Goal: Task Accomplishment & Management: Complete application form

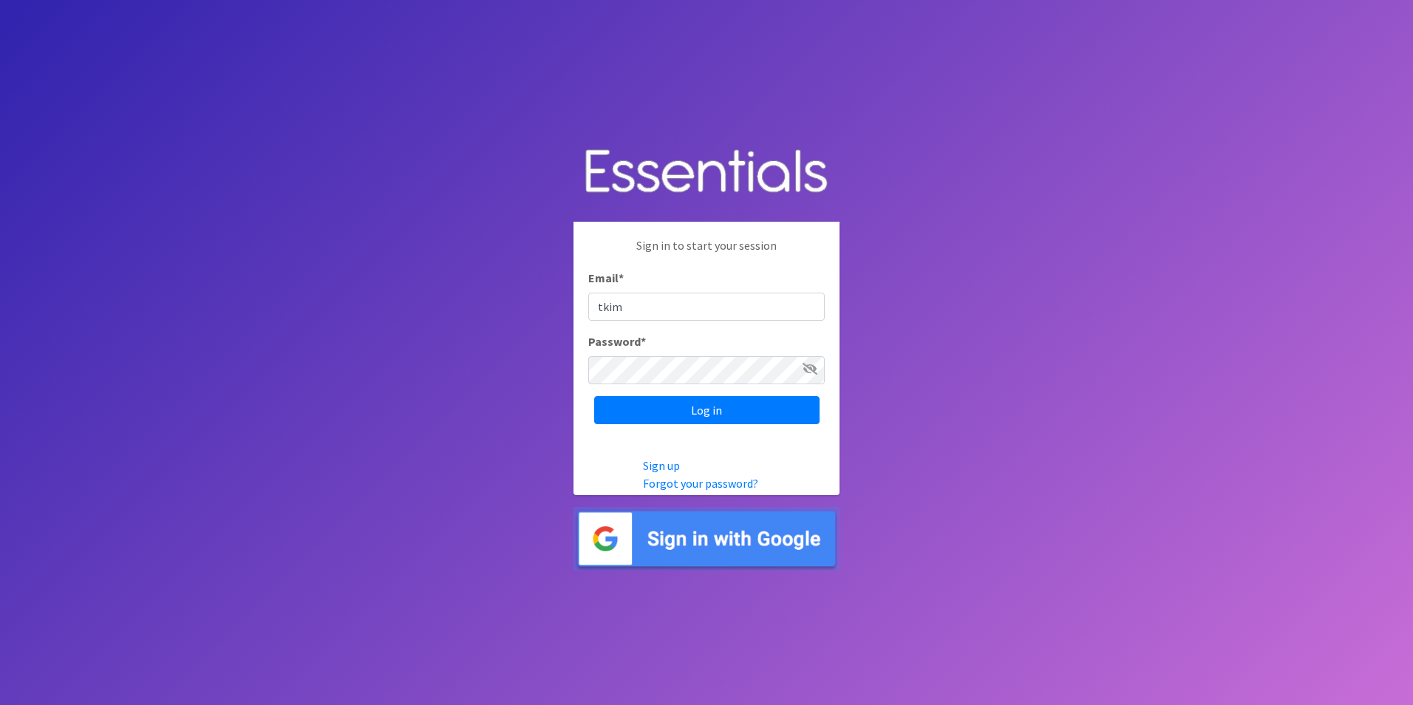
type input "[EMAIL_ADDRESS][DOMAIN_NAME]"
click at [680, 420] on input "Log in" at bounding box center [706, 410] width 225 height 28
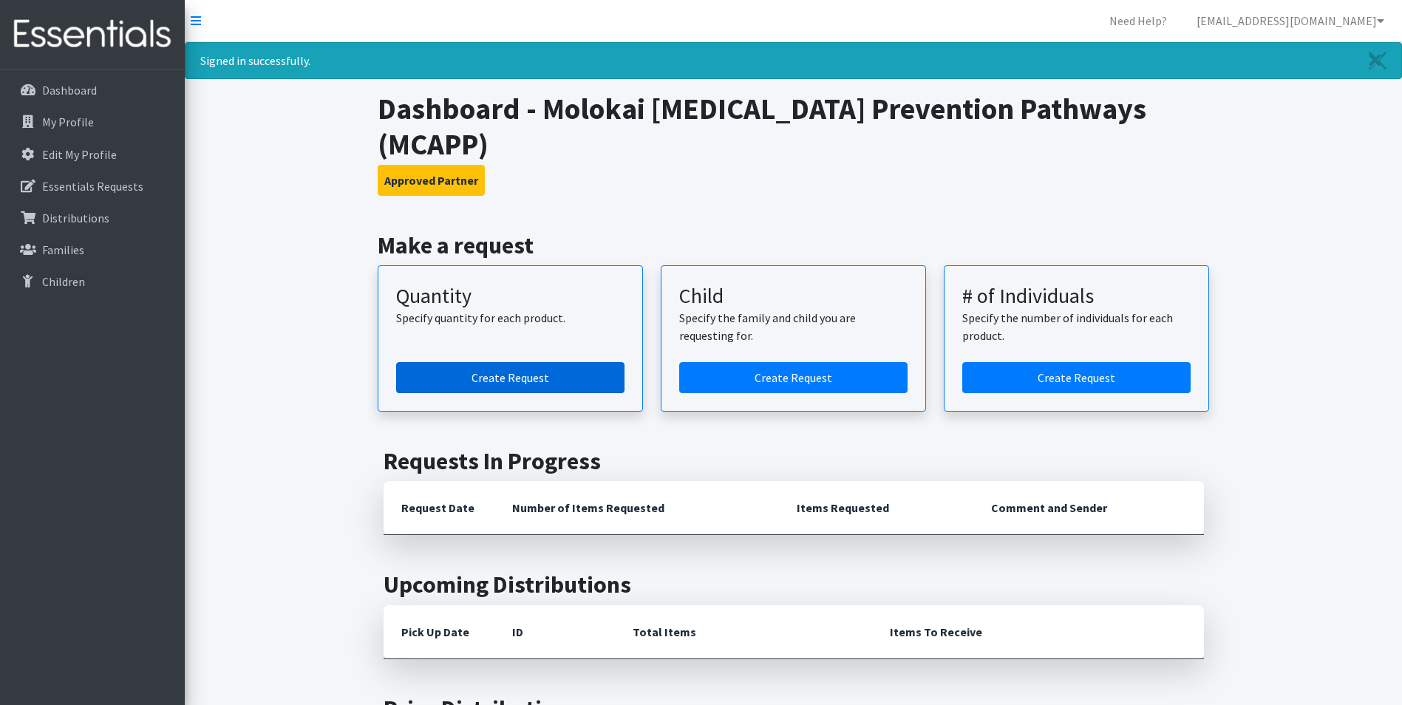
click at [469, 362] on link "Create Request" at bounding box center [510, 377] width 228 height 31
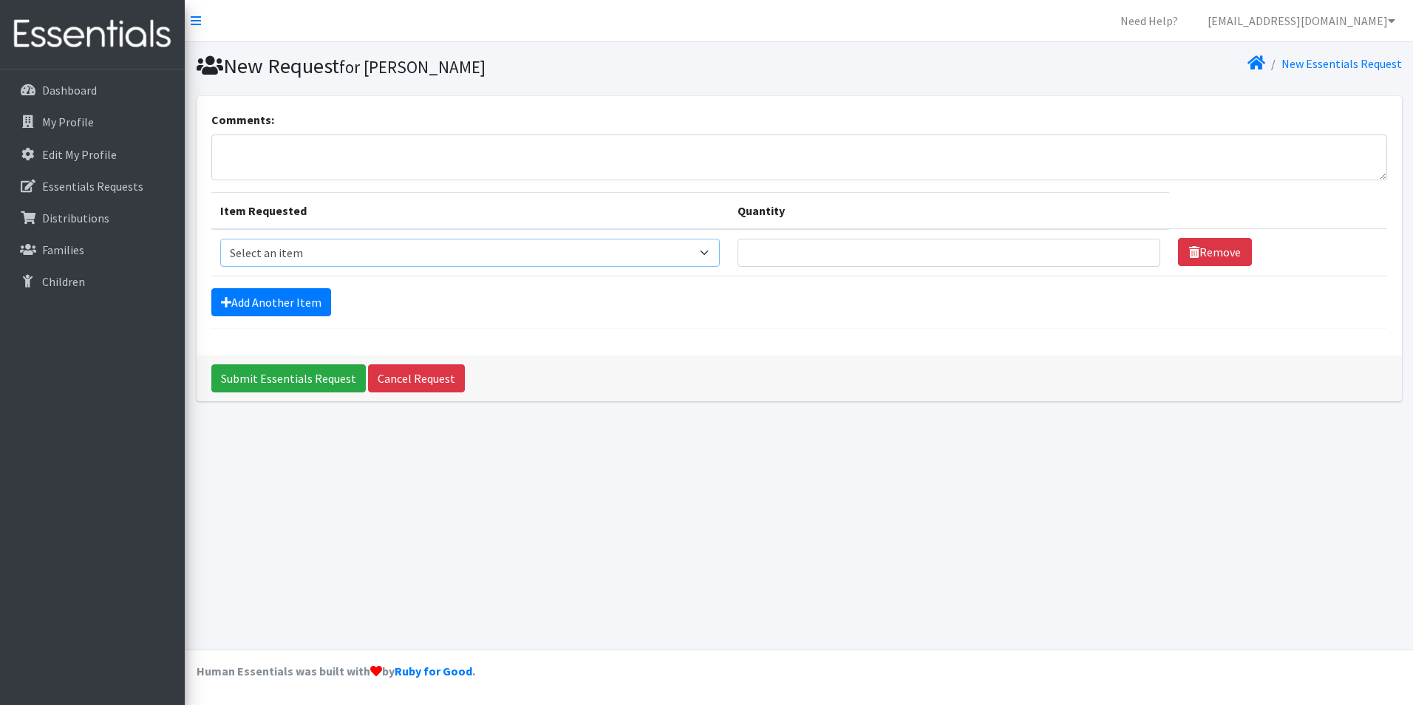
click at [617, 248] on select "Select an item Kids (Newborn) Kids (Preemie)** Limited Kids (Size 1) Kids (Size…" at bounding box center [470, 253] width 500 height 28
select select "1830"
click at [220, 239] on select "Select an item Kids (Newborn) Kids (Preemie)** Limited Kids (Size 1) Kids (Size…" at bounding box center [470, 253] width 500 height 28
click at [802, 255] on input "Quantity" at bounding box center [948, 253] width 423 height 28
type input "75"
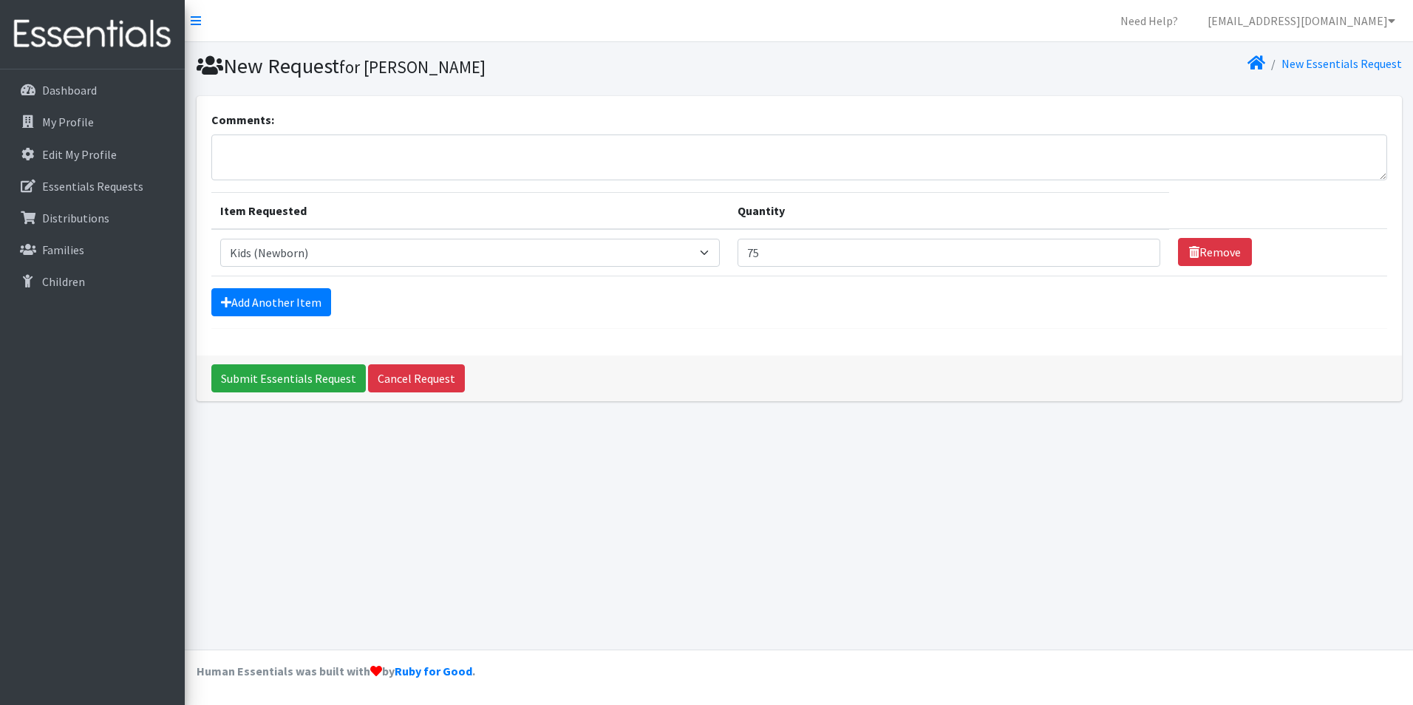
click at [1045, 306] on div "Add Another Item" at bounding box center [799, 302] width 1176 height 28
click at [292, 294] on link "Add Another Item" at bounding box center [271, 302] width 120 height 28
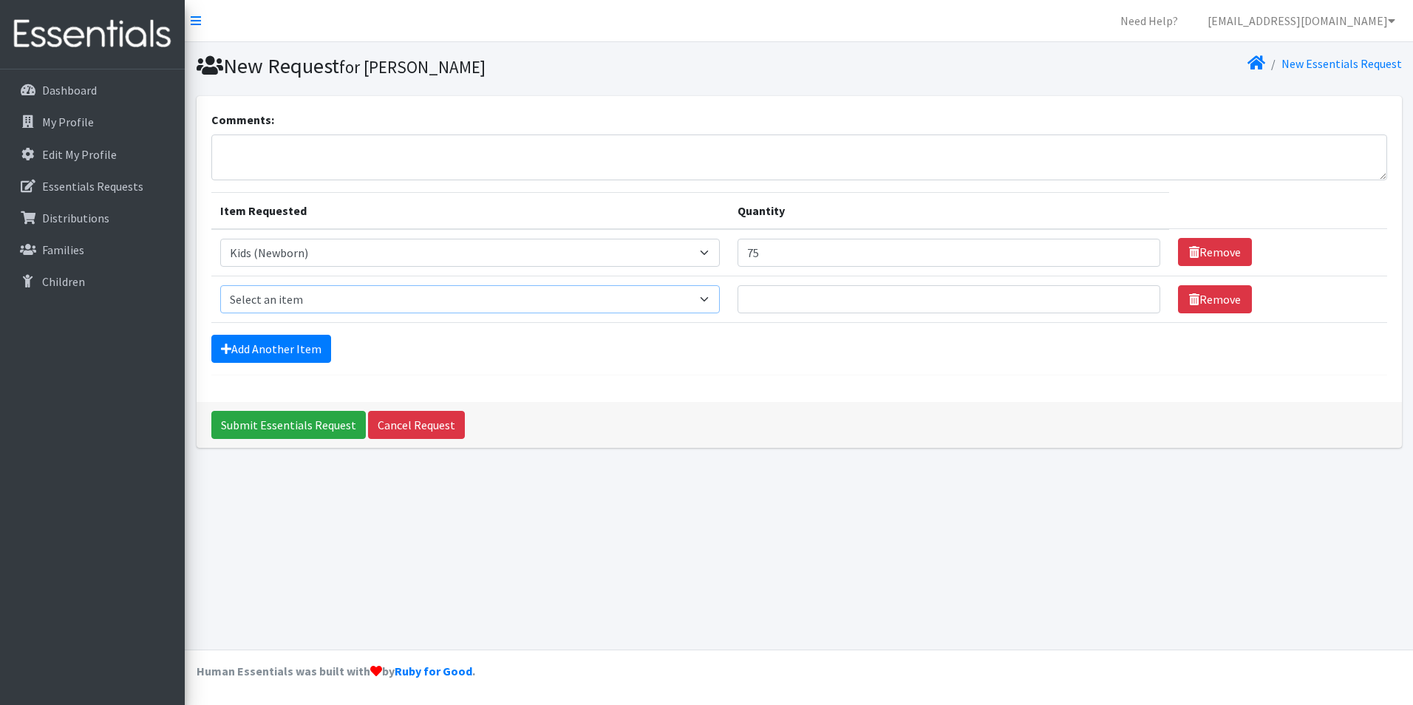
click at [324, 291] on select "Select an item Kids (Newborn) Kids (Preemie)** Limited Kids (Size 1) Kids (Size…" at bounding box center [470, 299] width 500 height 28
select select "1823"
click at [220, 285] on select "Select an item Kids (Newborn) Kids (Preemie)** Limited Kids (Size 1) Kids (Size…" at bounding box center [470, 299] width 500 height 28
click at [861, 304] on input "Quantity" at bounding box center [948, 299] width 423 height 28
type input "75"
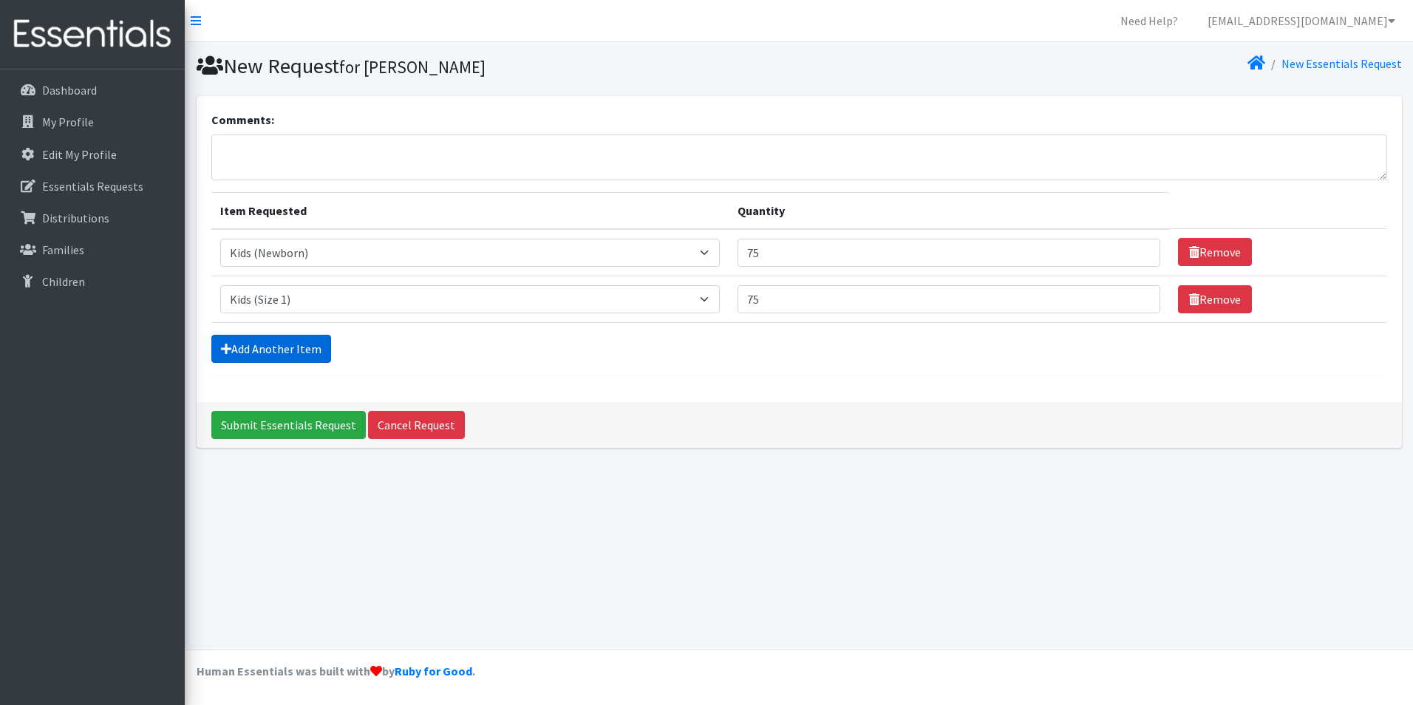
click at [305, 348] on link "Add Another Item" at bounding box center [271, 349] width 120 height 28
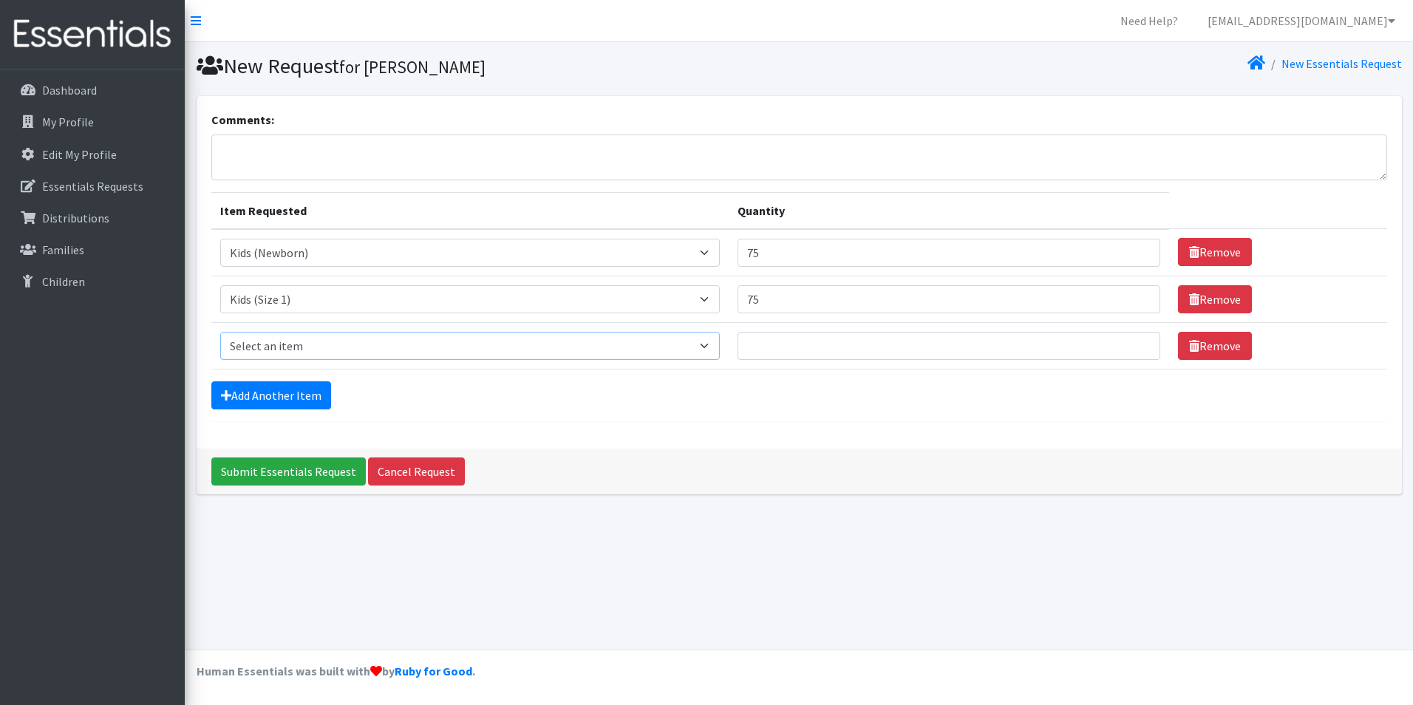
click at [330, 348] on select "Select an item Kids (Newborn) Kids (Preemie)** Limited Kids (Size 1) Kids (Size…" at bounding box center [470, 346] width 500 height 28
select select "1824"
click at [220, 332] on select "Select an item Kids (Newborn) Kids (Preemie)** Limited Kids (Size 1) Kids (Size…" at bounding box center [470, 346] width 500 height 28
click at [862, 341] on input "Quantity" at bounding box center [948, 346] width 423 height 28
type input "75"
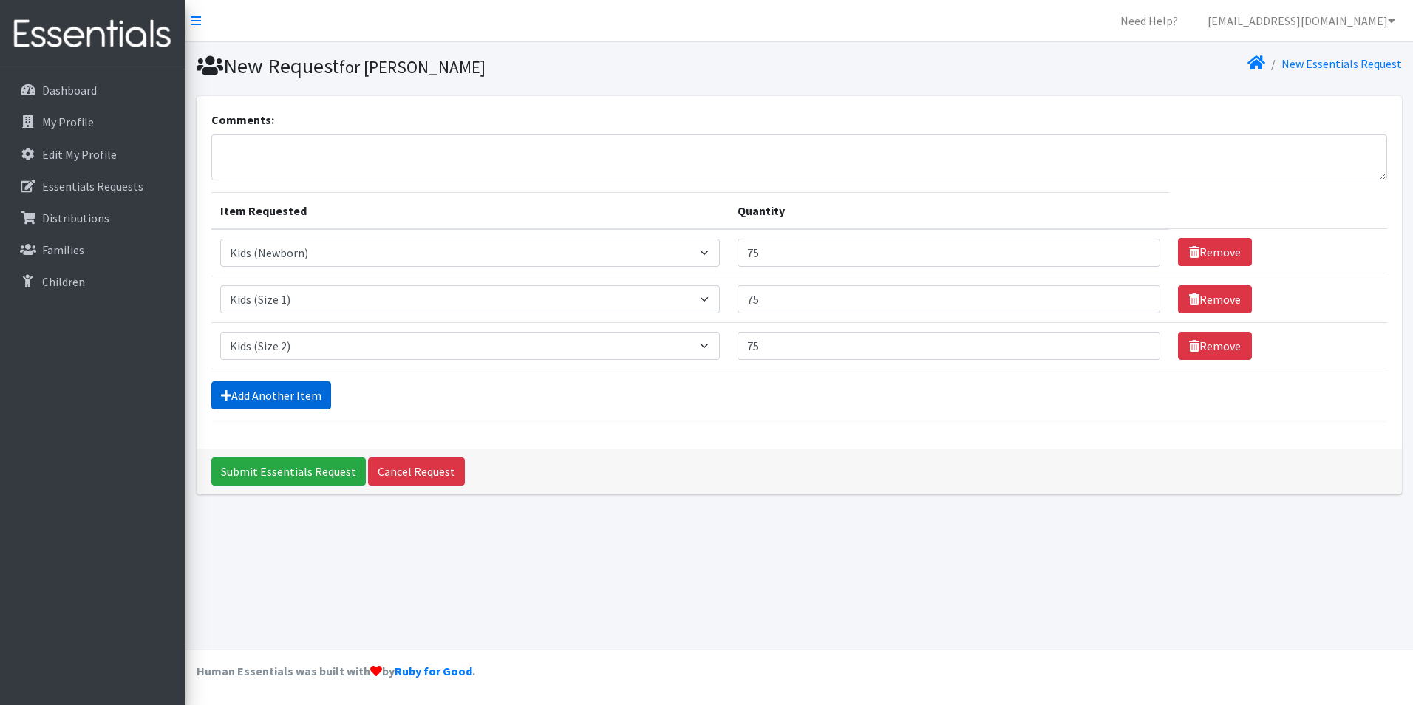
click at [321, 395] on link "Add Another Item" at bounding box center [271, 395] width 120 height 28
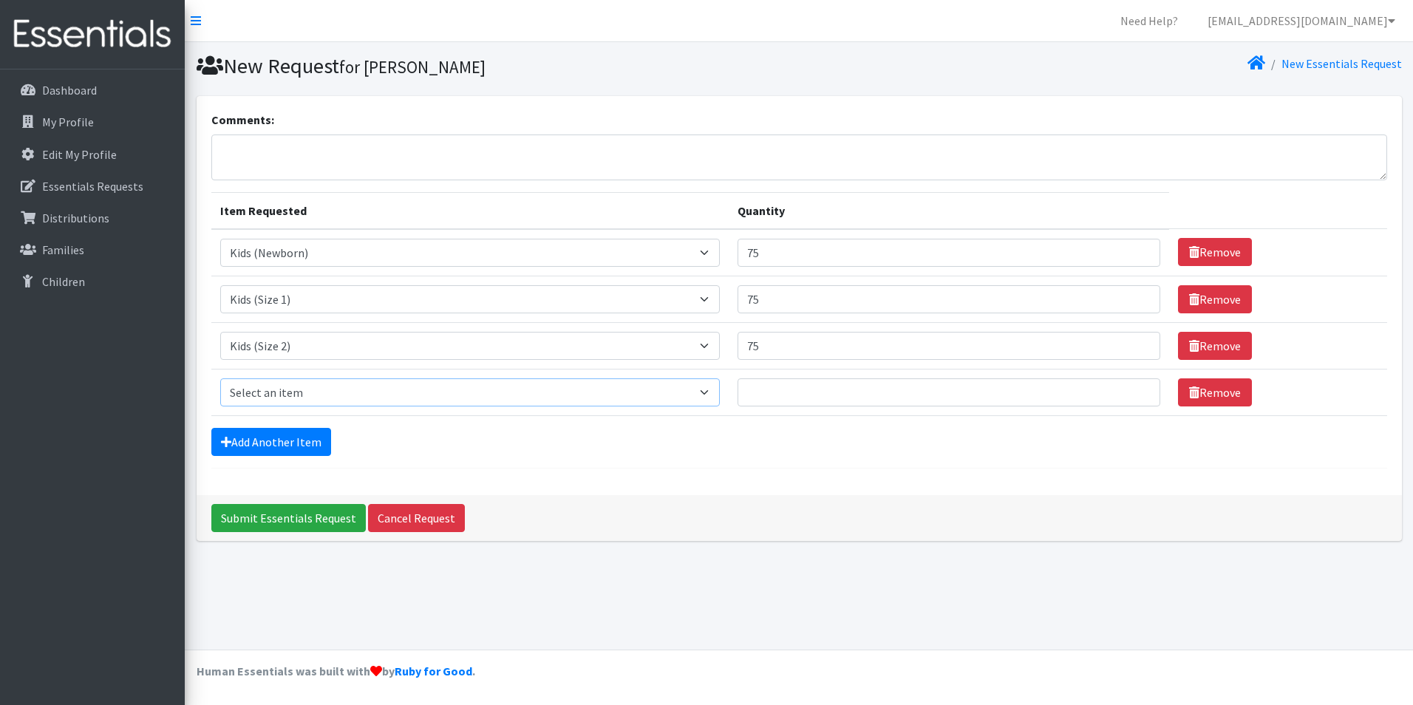
click at [350, 384] on select "Select an item Kids (Newborn) Kids (Preemie)** Limited Kids (Size 1) Kids (Size…" at bounding box center [470, 392] width 500 height 28
select select "1825"
click at [220, 378] on select "Select an item Kids (Newborn) Kids (Preemie)** Limited Kids (Size 1) Kids (Size…" at bounding box center [470, 392] width 500 height 28
click at [819, 381] on input "Quantity" at bounding box center [948, 392] width 423 height 28
type input "75"
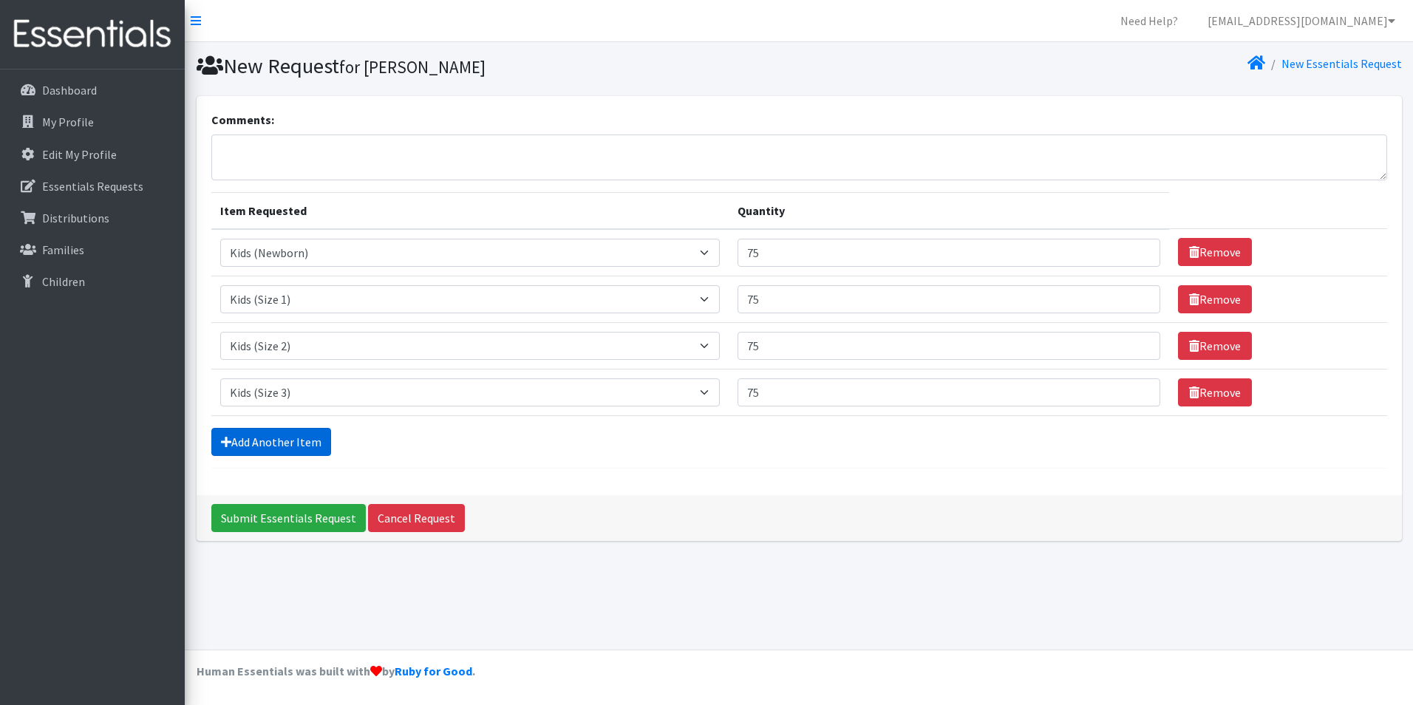
click at [277, 439] on link "Add Another Item" at bounding box center [271, 442] width 120 height 28
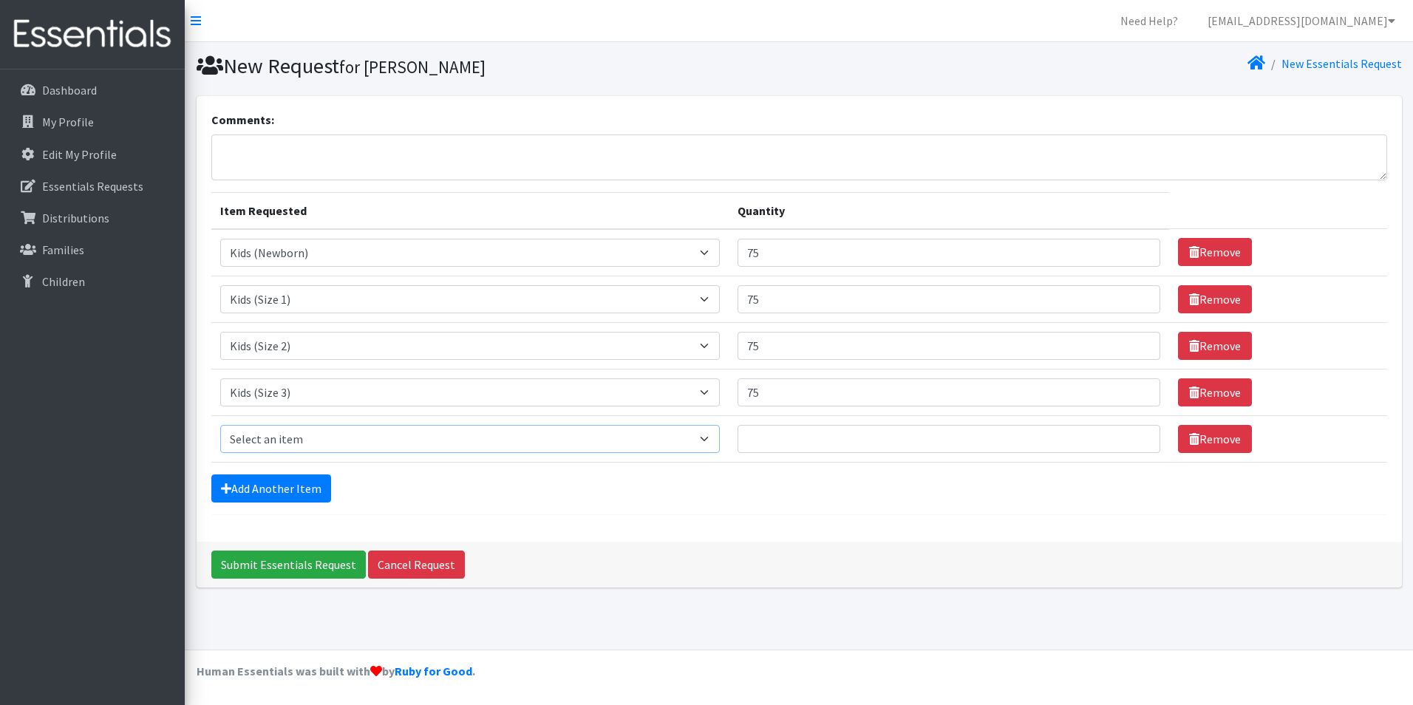
click at [299, 436] on select "Select an item Kids (Newborn) Kids (Preemie)** Limited Kids (Size 1) Kids (Size…" at bounding box center [470, 439] width 500 height 28
select select "1828"
click at [220, 425] on select "Select an item Kids (Newborn) Kids (Preemie)** Limited Kids (Size 1) Kids (Size…" at bounding box center [470, 439] width 500 height 28
drag, startPoint x: 821, startPoint y: 455, endPoint x: 821, endPoint y: 441, distance: 14.0
click at [821, 454] on td "Quantity" at bounding box center [949, 438] width 440 height 47
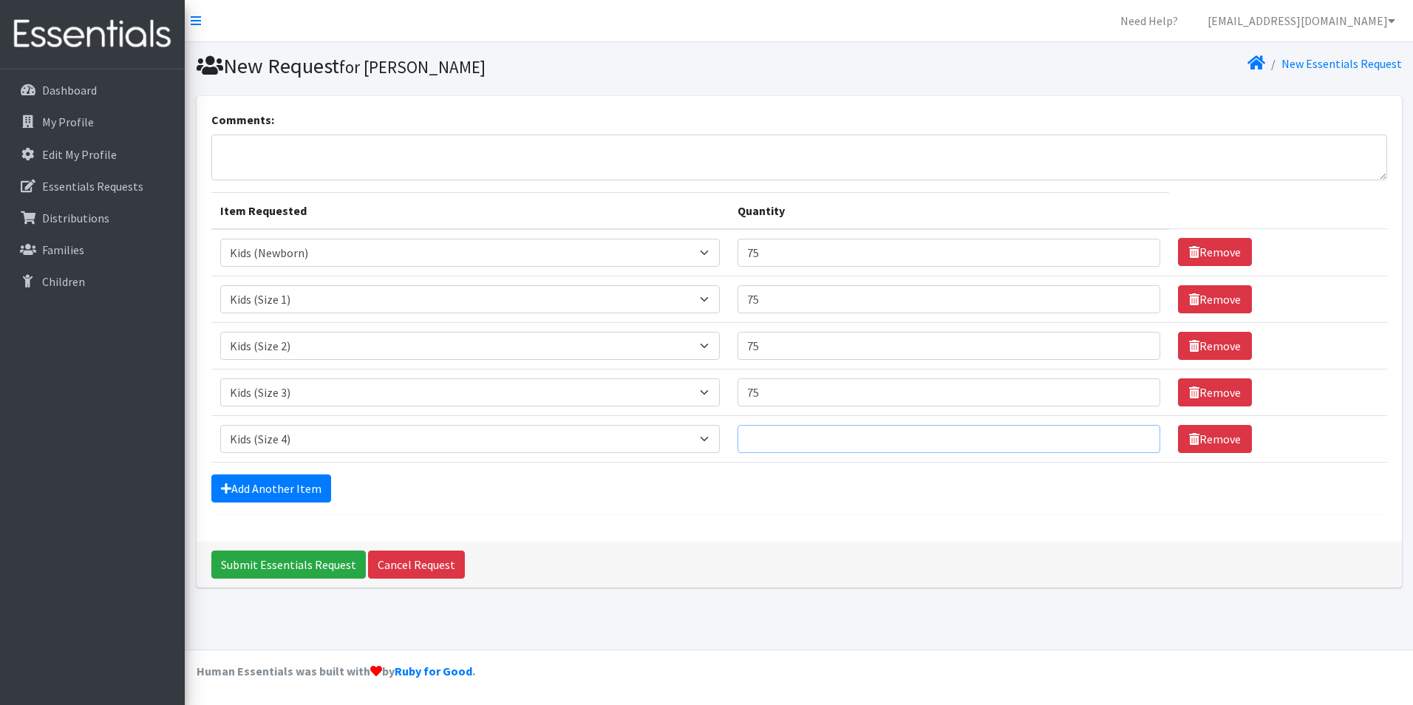
click at [822, 441] on input "Quantity" at bounding box center [948, 439] width 423 height 28
type input "75"
click at [262, 491] on link "Add Another Item" at bounding box center [271, 488] width 120 height 28
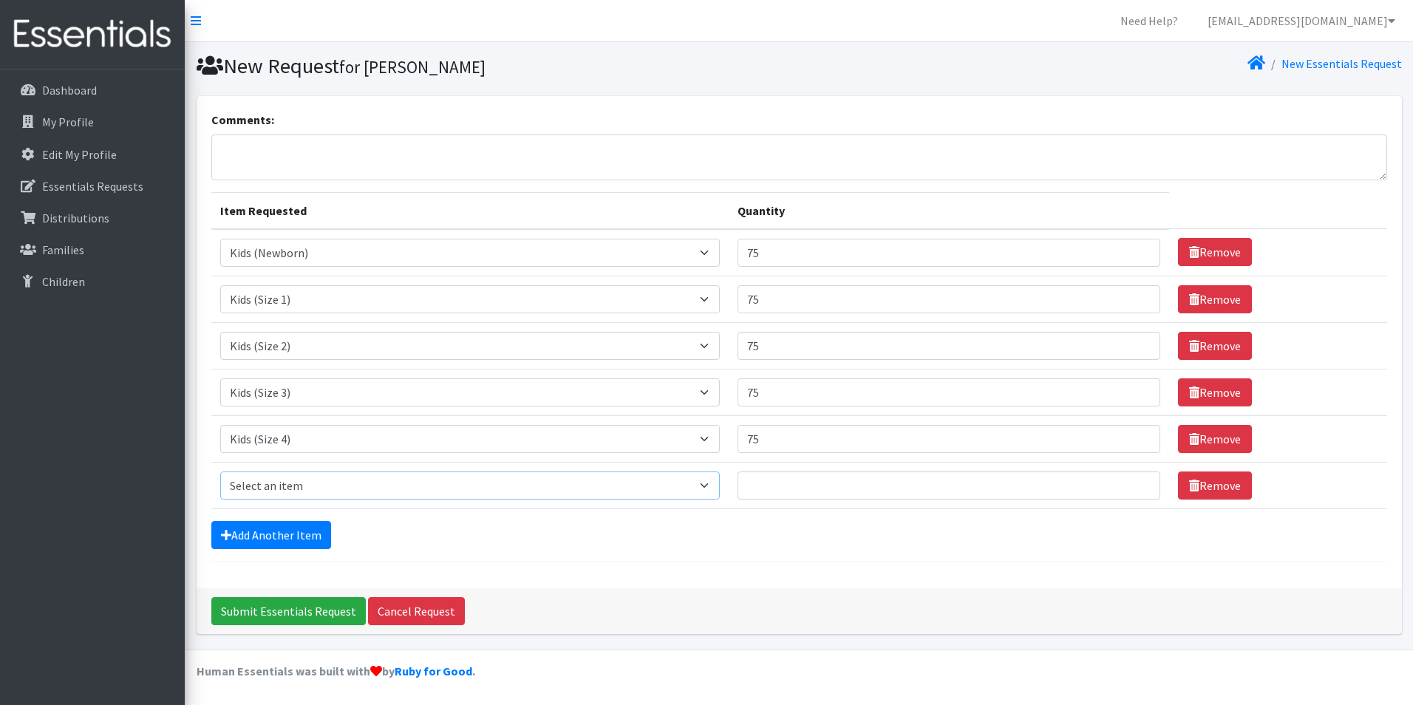
click at [297, 488] on select "Select an item Kids (Newborn) Kids (Preemie)** Limited Kids (Size 1) Kids (Size…" at bounding box center [470, 485] width 500 height 28
select select "1832"
click at [220, 471] on select "Select an item Kids (Newborn) Kids (Preemie)** Limited Kids (Size 1) Kids (Size…" at bounding box center [470, 485] width 500 height 28
click at [789, 482] on input "Quantity" at bounding box center [948, 485] width 423 height 28
type input "75"
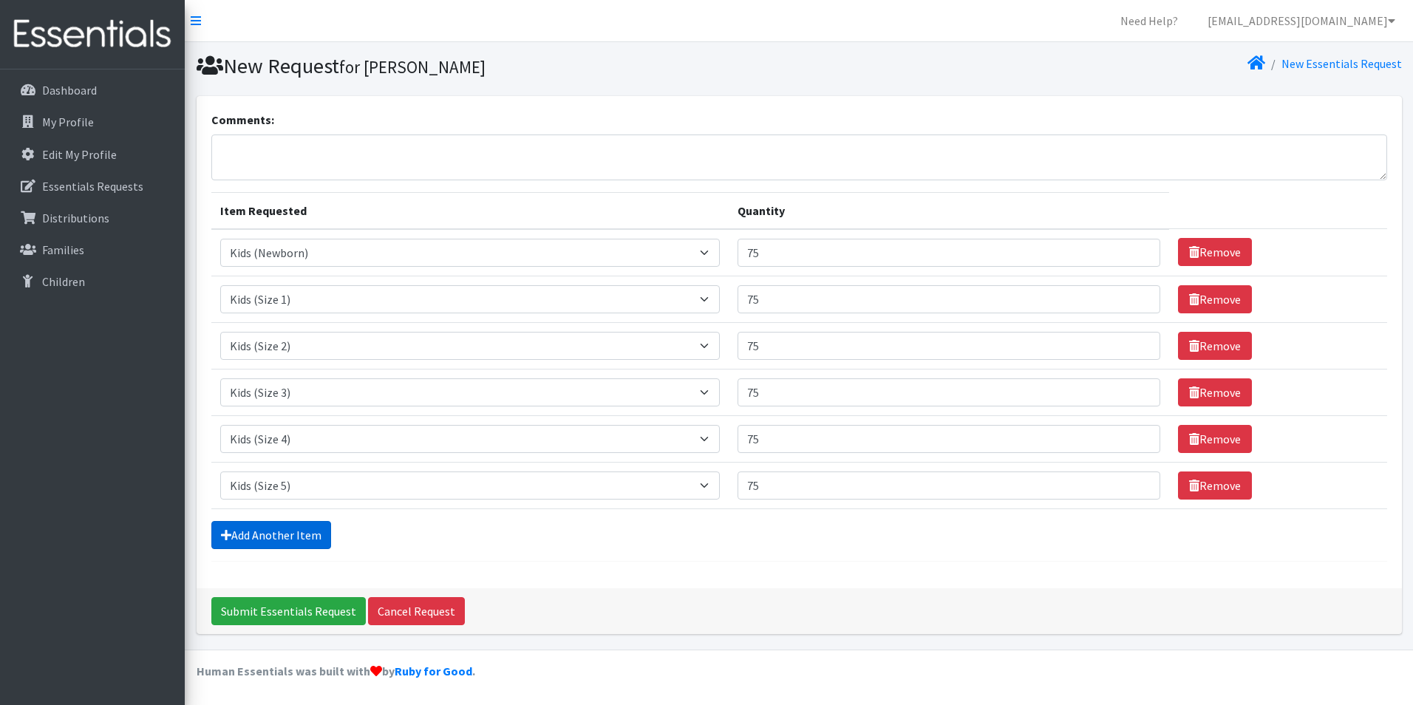
click at [284, 526] on link "Add Another Item" at bounding box center [271, 535] width 120 height 28
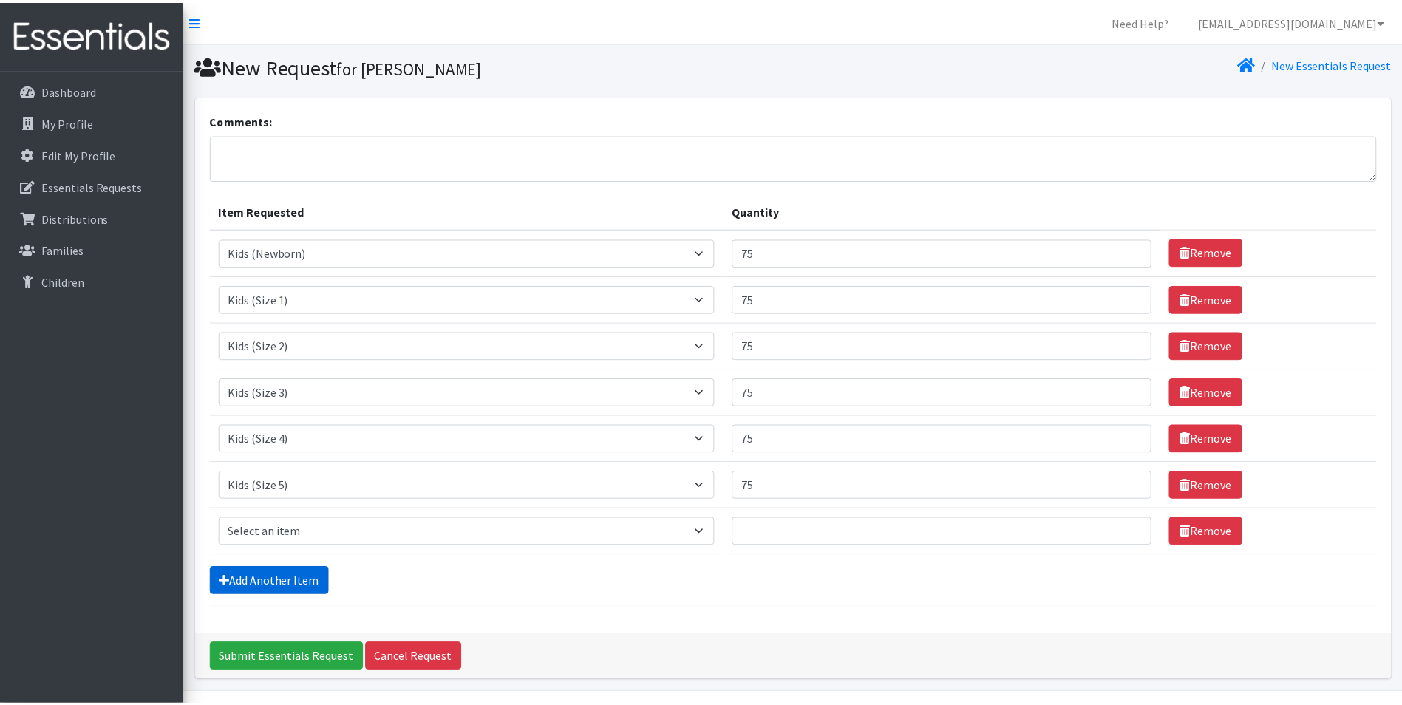
scroll to position [43, 0]
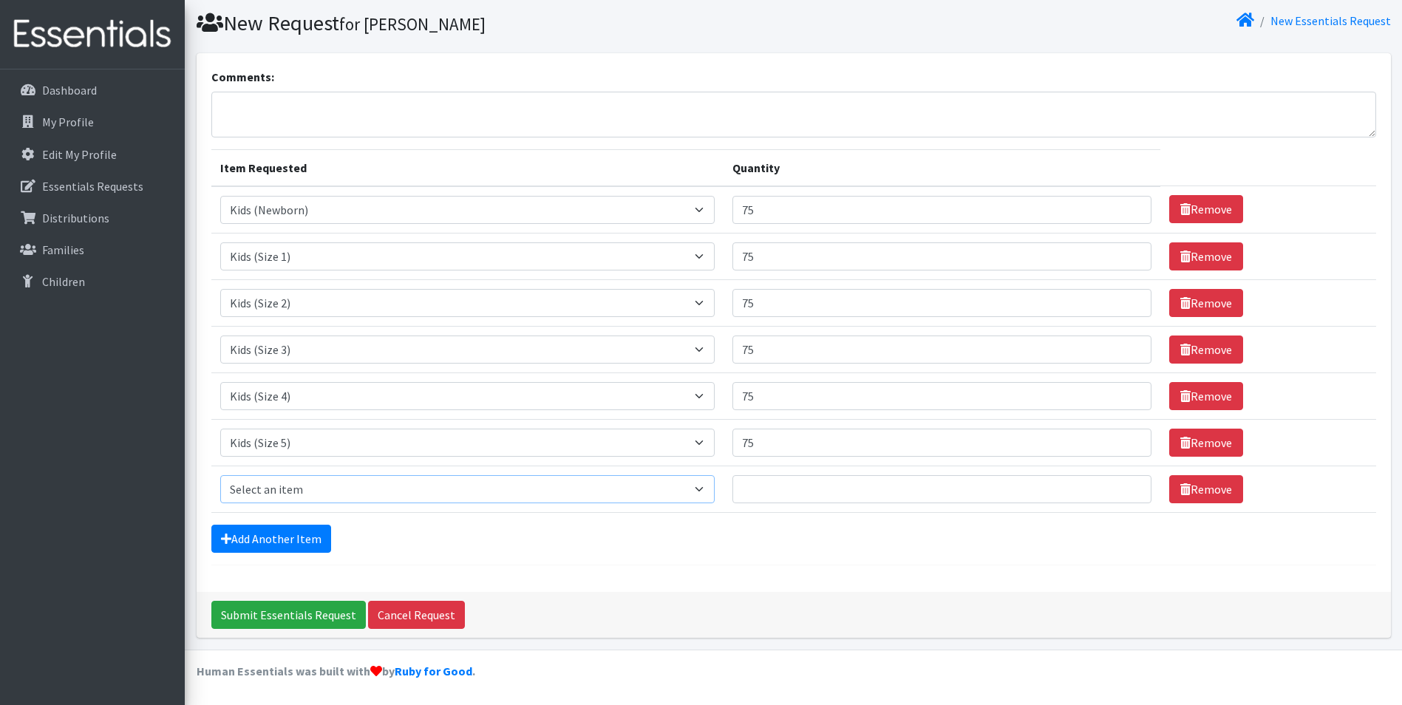
click at [313, 480] on select "Select an item Kids (Newborn) Kids (Preemie)** Limited Kids (Size 1) Kids (Size…" at bounding box center [467, 489] width 495 height 28
click at [423, 573] on div "Comments: Item Requested Quantity Item Requested Select an item Kids (Newborn) …" at bounding box center [794, 322] width 1194 height 539
click at [355, 490] on select "Select an item Kids (Newborn) Kids (Preemie)** Limited Kids (Size 1) Kids (Size…" at bounding box center [467, 489] width 495 height 28
select select "1834"
click at [220, 475] on select "Select an item Kids (Newborn) Kids (Preemie)** Limited Kids (Size 1) Kids (Size…" at bounding box center [467, 489] width 495 height 28
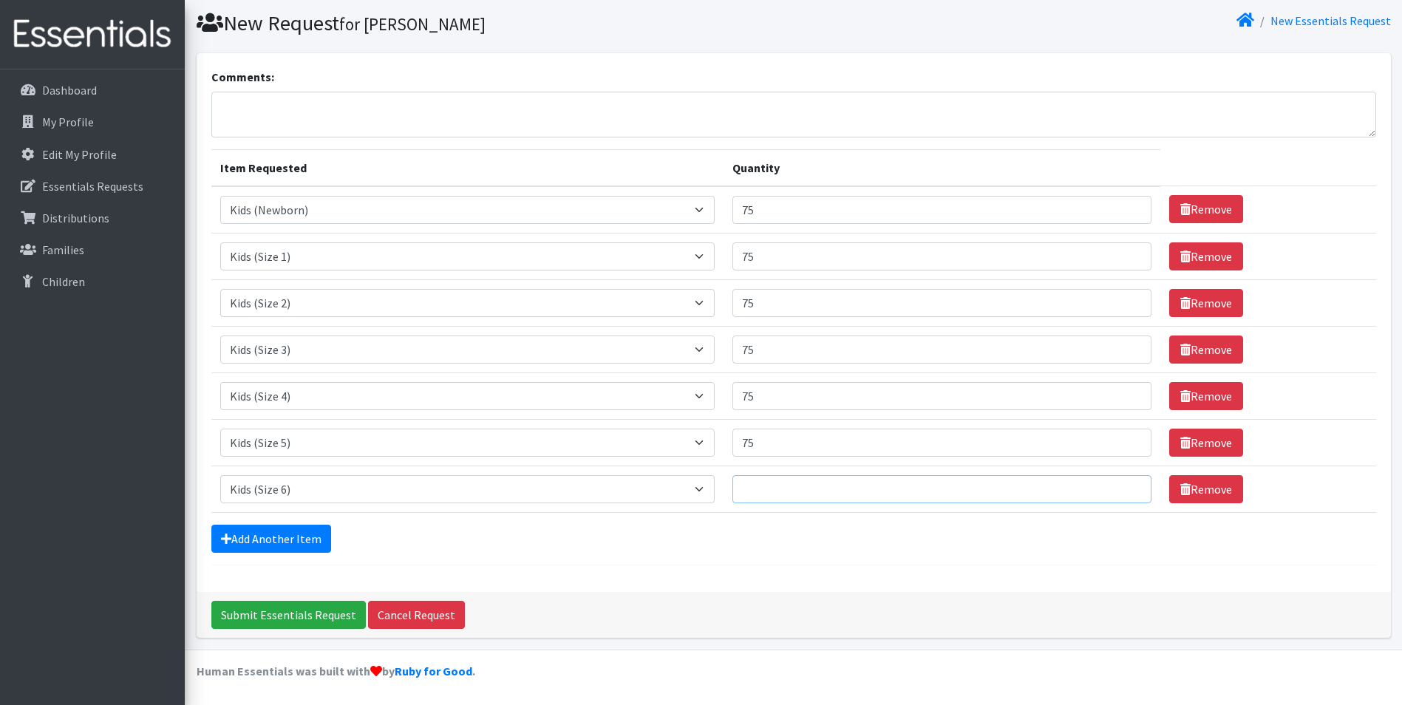
click at [865, 496] on input "Quantity" at bounding box center [941, 489] width 418 height 28
type input "75"
click at [635, 552] on div "Add Another Item" at bounding box center [793, 539] width 1164 height 28
click at [256, 531] on link "Add Another Item" at bounding box center [271, 539] width 120 height 28
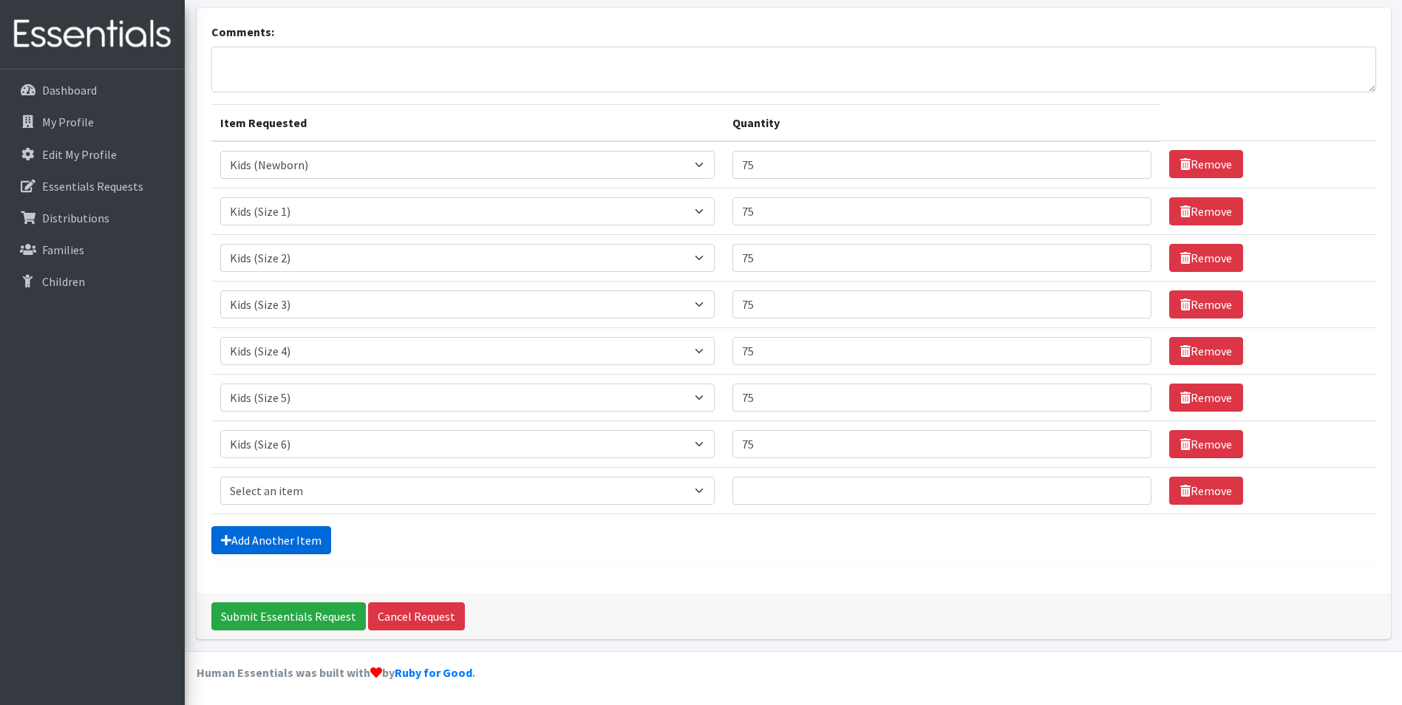
scroll to position [89, 0]
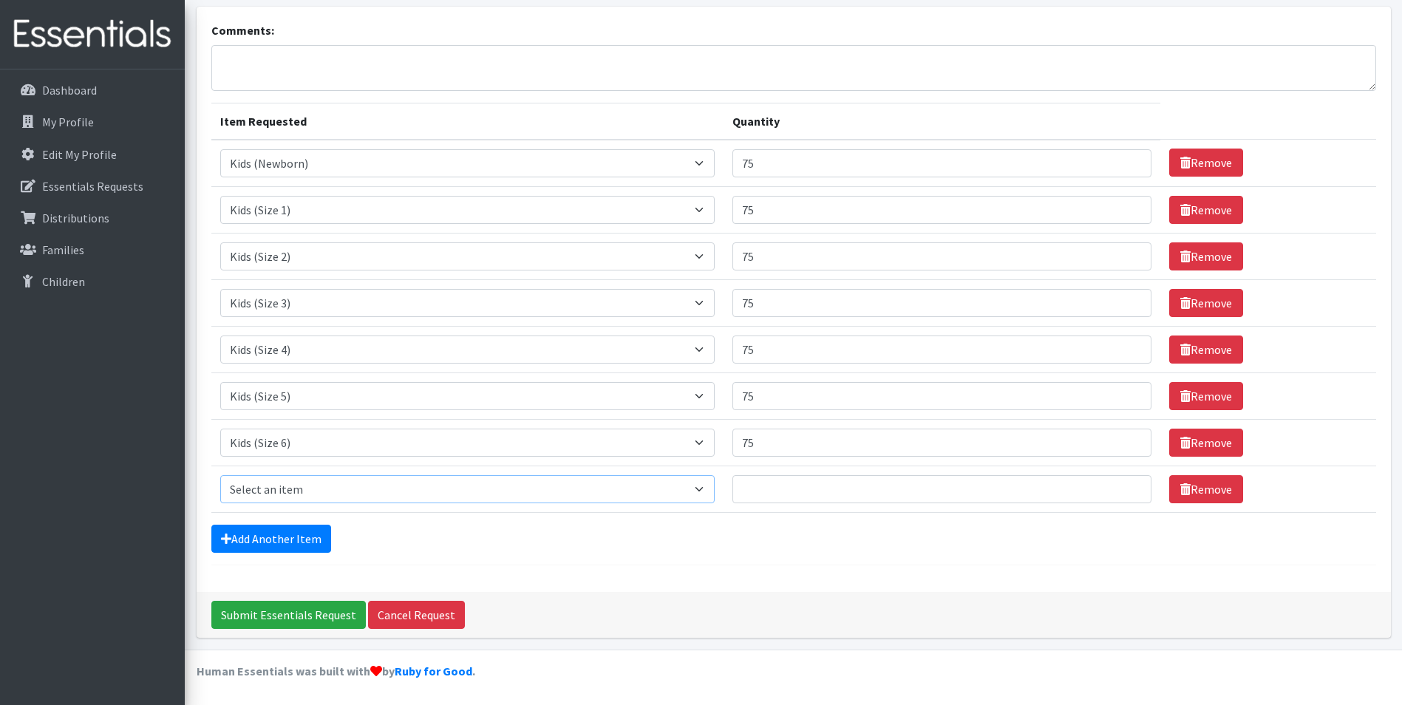
click at [266, 494] on select "Select an item Kids (Newborn) Kids (Preemie)** Limited Kids (Size 1) Kids (Size…" at bounding box center [467, 489] width 495 height 28
select select "7519"
click at [220, 475] on select "Select an item Kids (Newborn) Kids (Preemie)** Limited Kids (Size 1) Kids (Size…" at bounding box center [467, 489] width 495 height 28
click at [862, 499] on input "Quantity" at bounding box center [941, 489] width 418 height 28
type input "3"
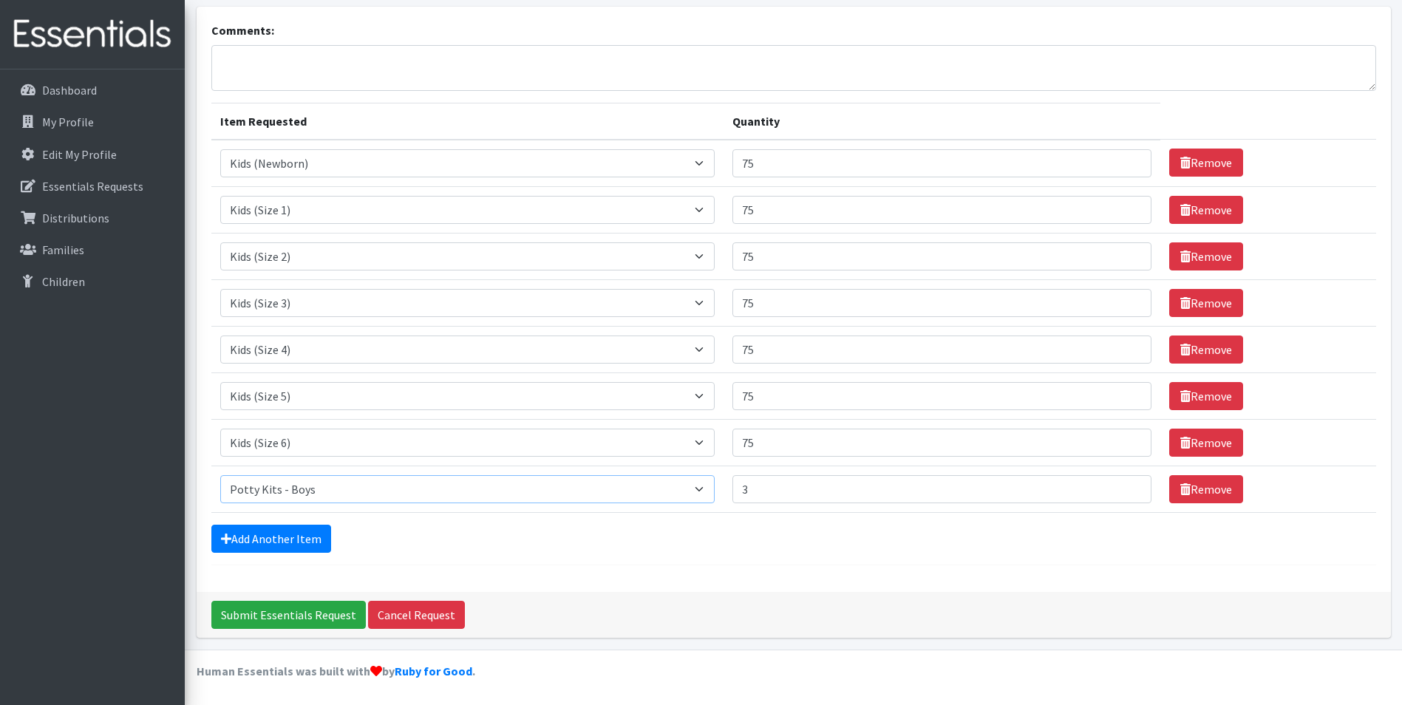
click at [661, 490] on select "Select an item Kids (Newborn) Kids (Preemie)** Limited Kids (Size 1) Kids (Size…" at bounding box center [467, 489] width 495 height 28
click at [617, 526] on div "Add Another Item" at bounding box center [793, 539] width 1164 height 28
click at [315, 536] on link "Add Another Item" at bounding box center [271, 539] width 120 height 28
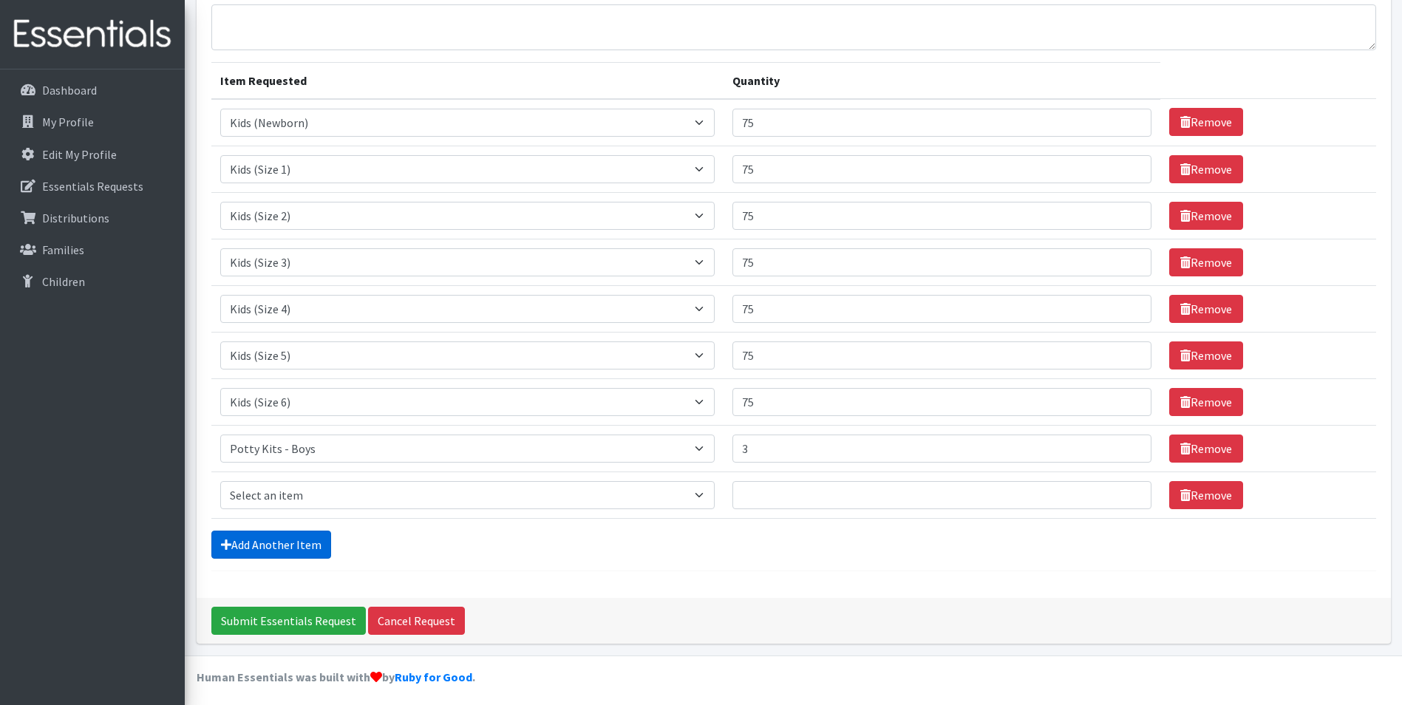
scroll to position [136, 0]
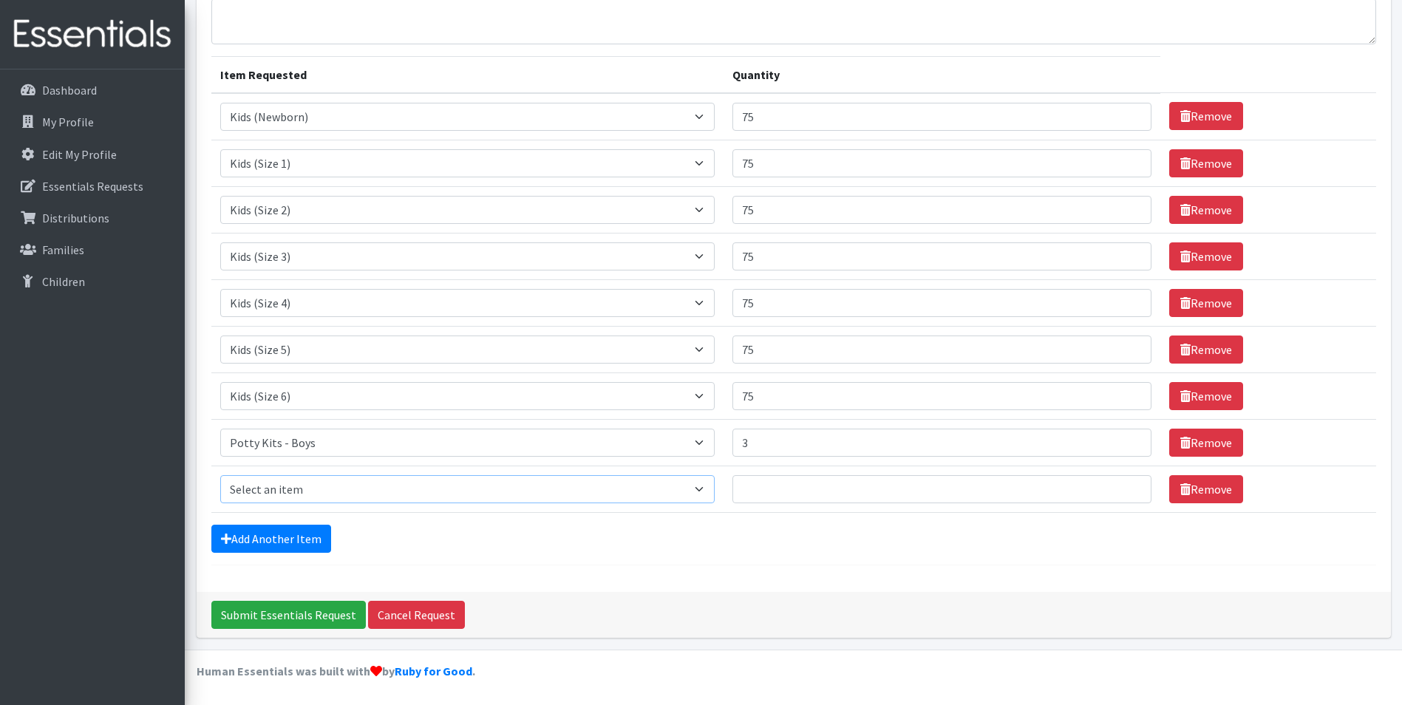
click at [349, 497] on select "Select an item Kids (Newborn) Kids (Preemie)** Limited Kids (Size 1) Kids (Size…" at bounding box center [467, 489] width 495 height 28
select select "7518"
click at [220, 475] on select "Select an item Kids (Newborn) Kids (Preemie)** Limited Kids (Size 1) Kids (Size…" at bounding box center [467, 489] width 495 height 28
click at [830, 491] on input "Quantity" at bounding box center [941, 489] width 418 height 28
type input "3"
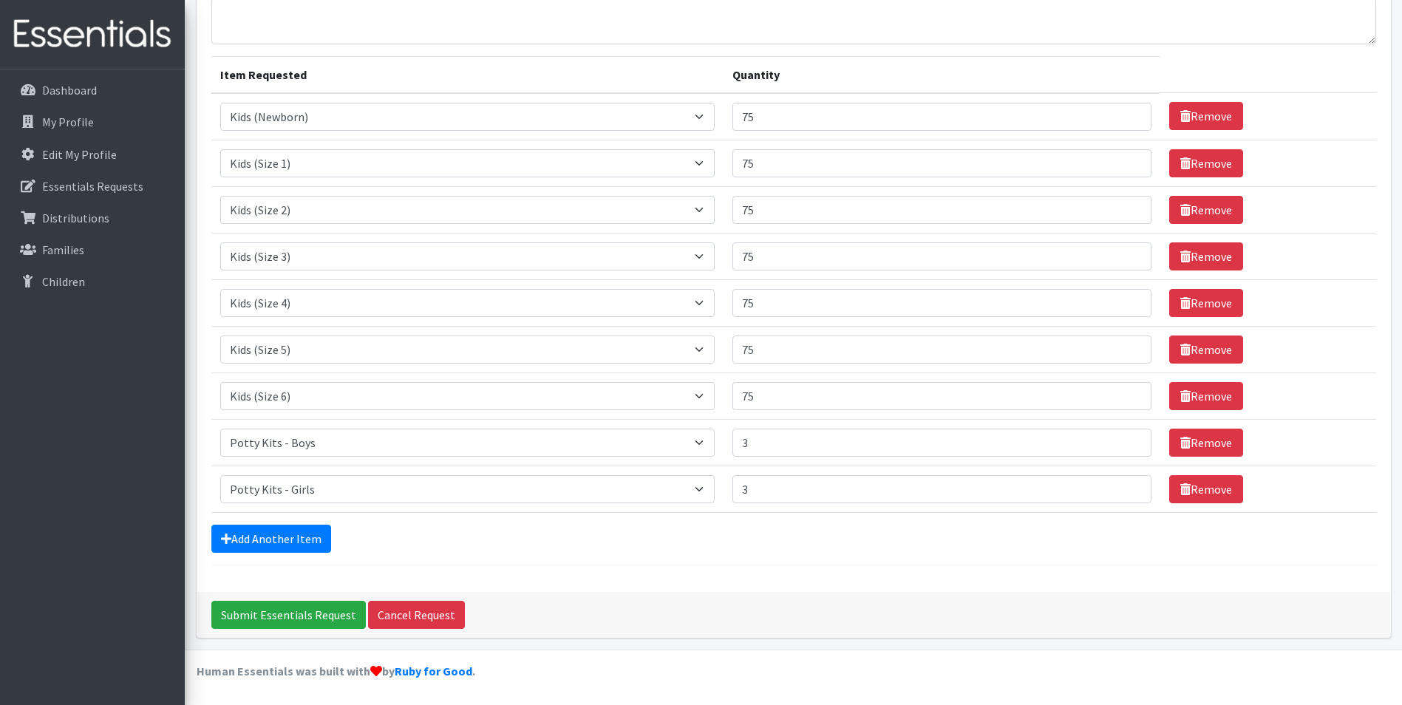
drag, startPoint x: 724, startPoint y: 530, endPoint x: 686, endPoint y: 534, distance: 38.7
click at [723, 530] on div "Add Another Item" at bounding box center [793, 539] width 1164 height 28
click at [305, 535] on link "Add Another Item" at bounding box center [271, 539] width 120 height 28
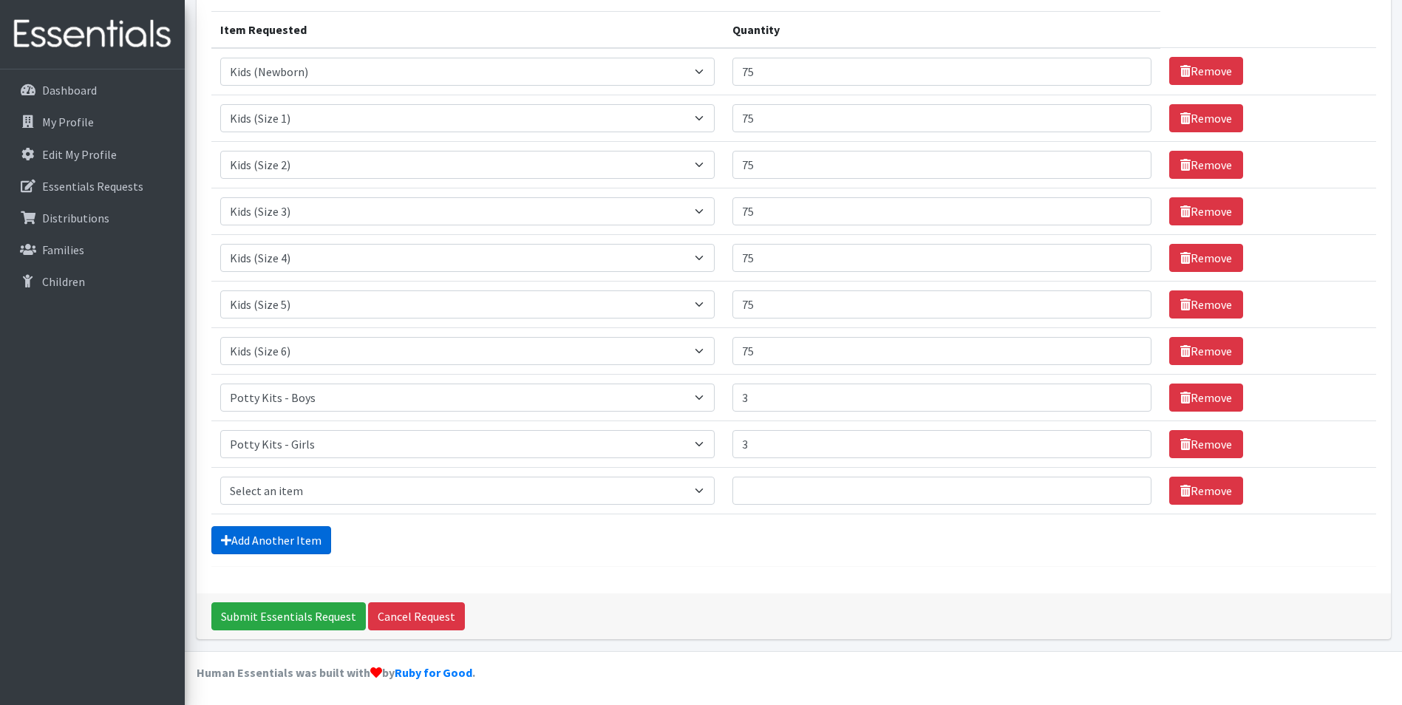
scroll to position [183, 0]
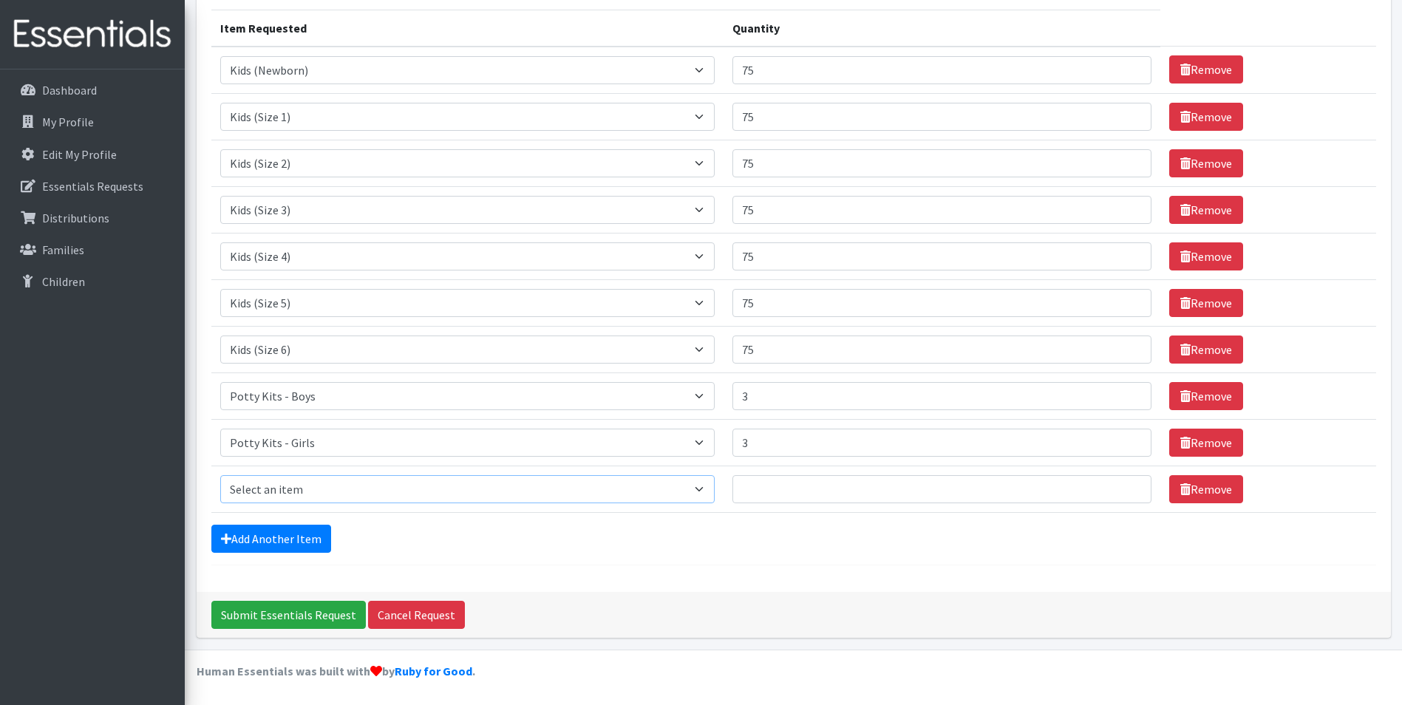
click at [348, 481] on select "Select an item Kids (Newborn) Kids (Preemie)** Limited Kids (Size 1) Kids (Size…" at bounding box center [467, 489] width 495 height 28
select select "11999"
click at [220, 475] on select "Select an item Kids (Newborn) Kids (Preemie)** Limited Kids (Size 1) Kids (Size…" at bounding box center [467, 489] width 495 height 28
click at [800, 491] on input "Quantity" at bounding box center [941, 489] width 418 height 28
type input "7"
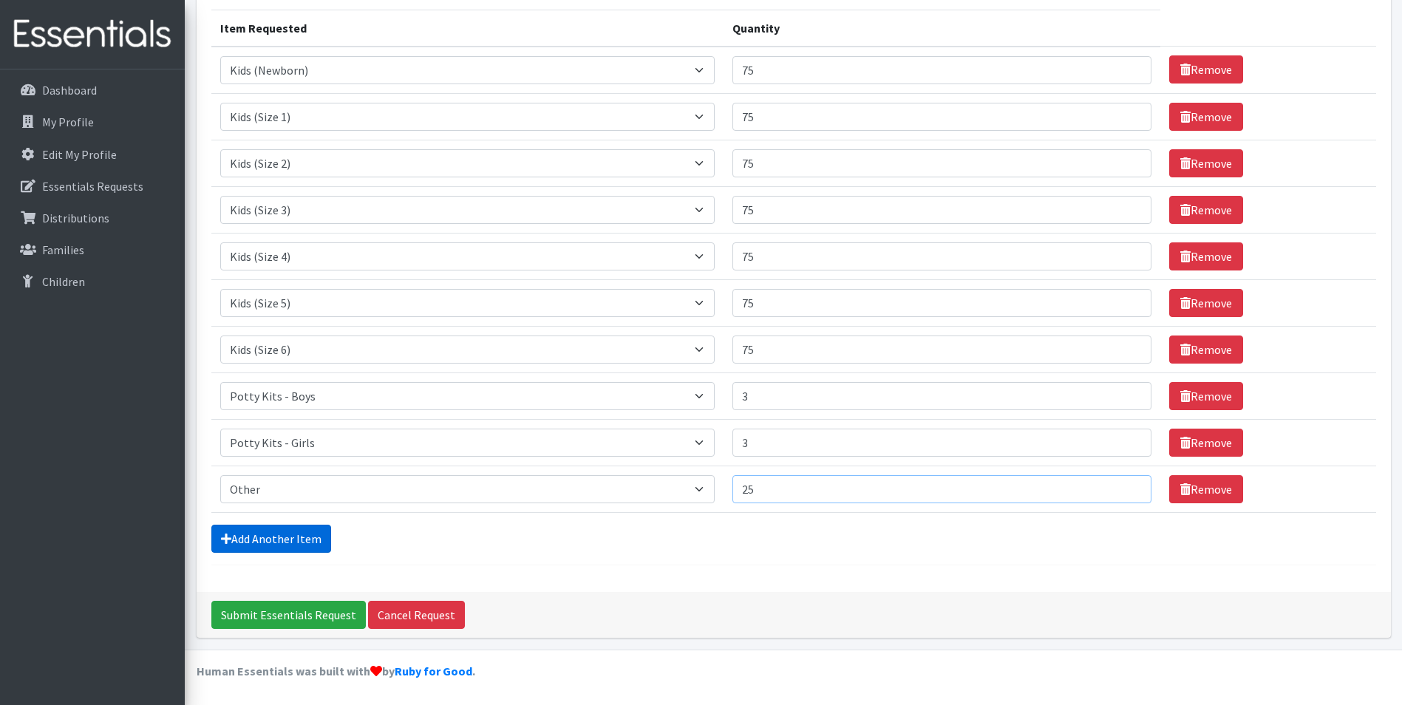
type input "25"
click at [248, 536] on link "Add Another Item" at bounding box center [271, 539] width 120 height 28
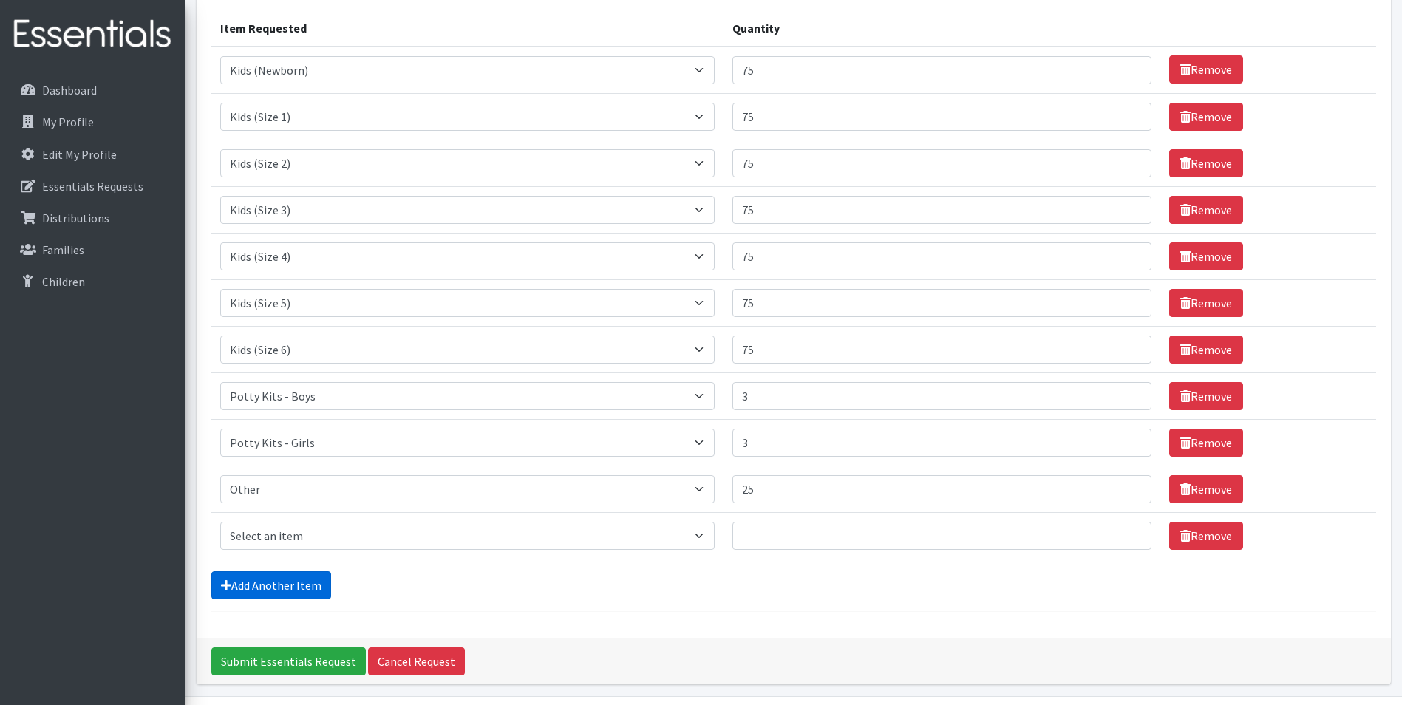
scroll to position [229, 0]
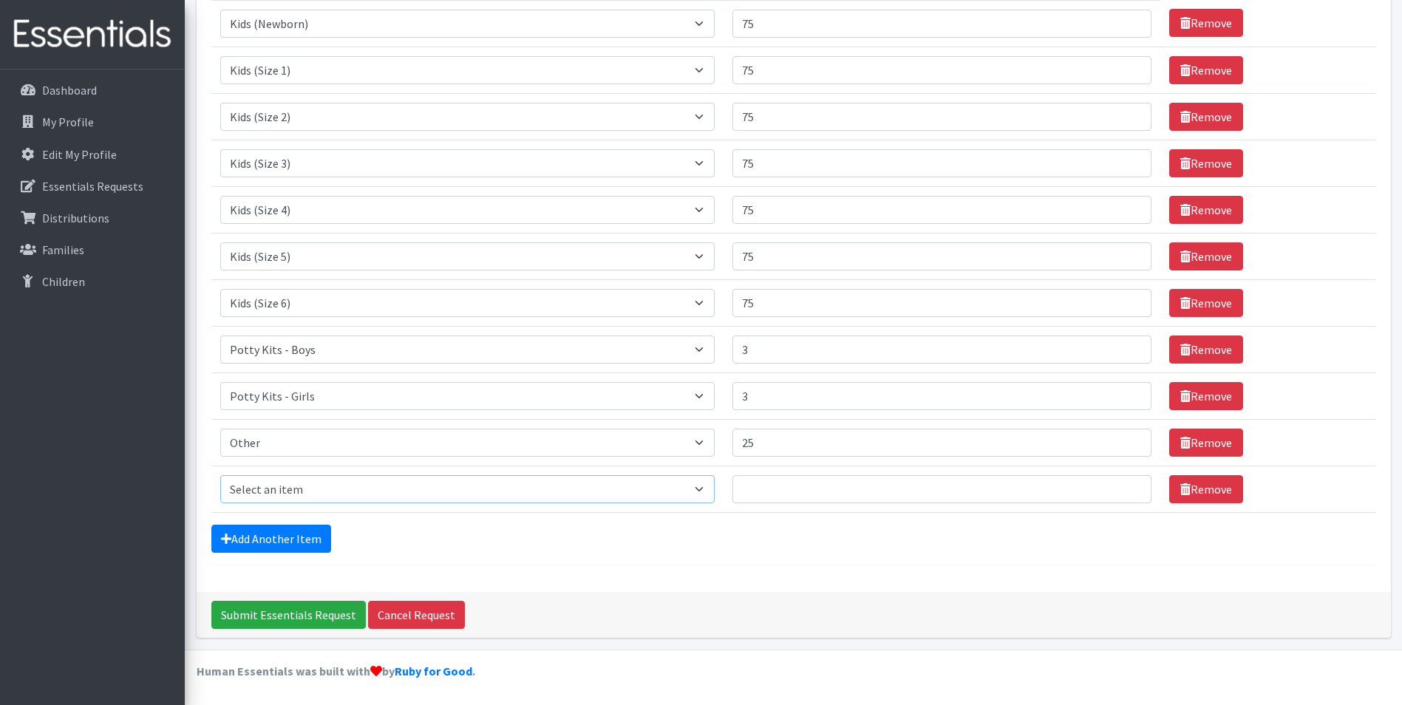
click at [296, 486] on select "Select an item Kids (Newborn) Kids (Preemie)** Limited Kids (Size 1) Kids (Size…" at bounding box center [467, 489] width 495 height 28
select select "11999"
click at [220, 475] on select "Select an item Kids (Newborn) Kids (Preemie)** Limited Kids (Size 1) Kids (Size…" at bounding box center [467, 489] width 495 height 28
click at [785, 484] on input "Quantity" at bounding box center [941, 489] width 418 height 28
type input "25"
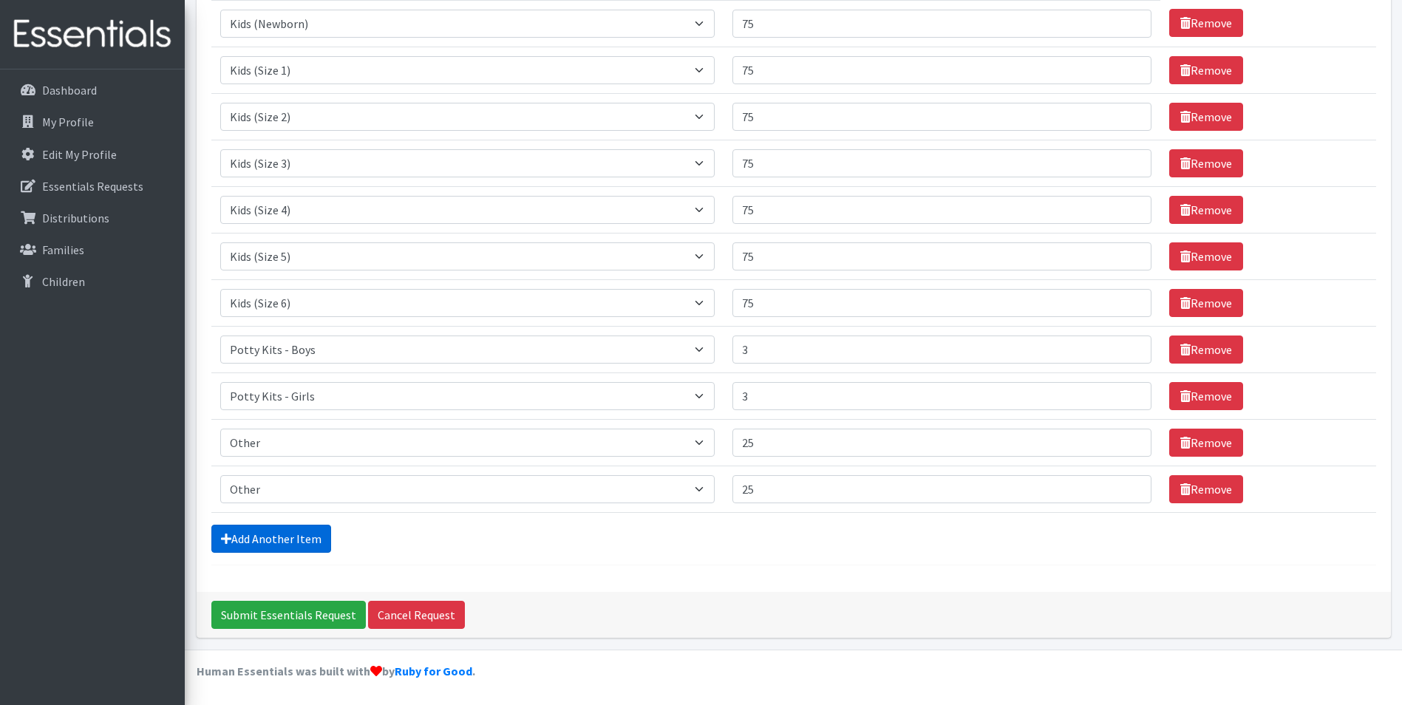
click at [225, 533] on icon at bounding box center [226, 539] width 10 height 12
click at [250, 541] on link "Add Another Item" at bounding box center [271, 539] width 120 height 28
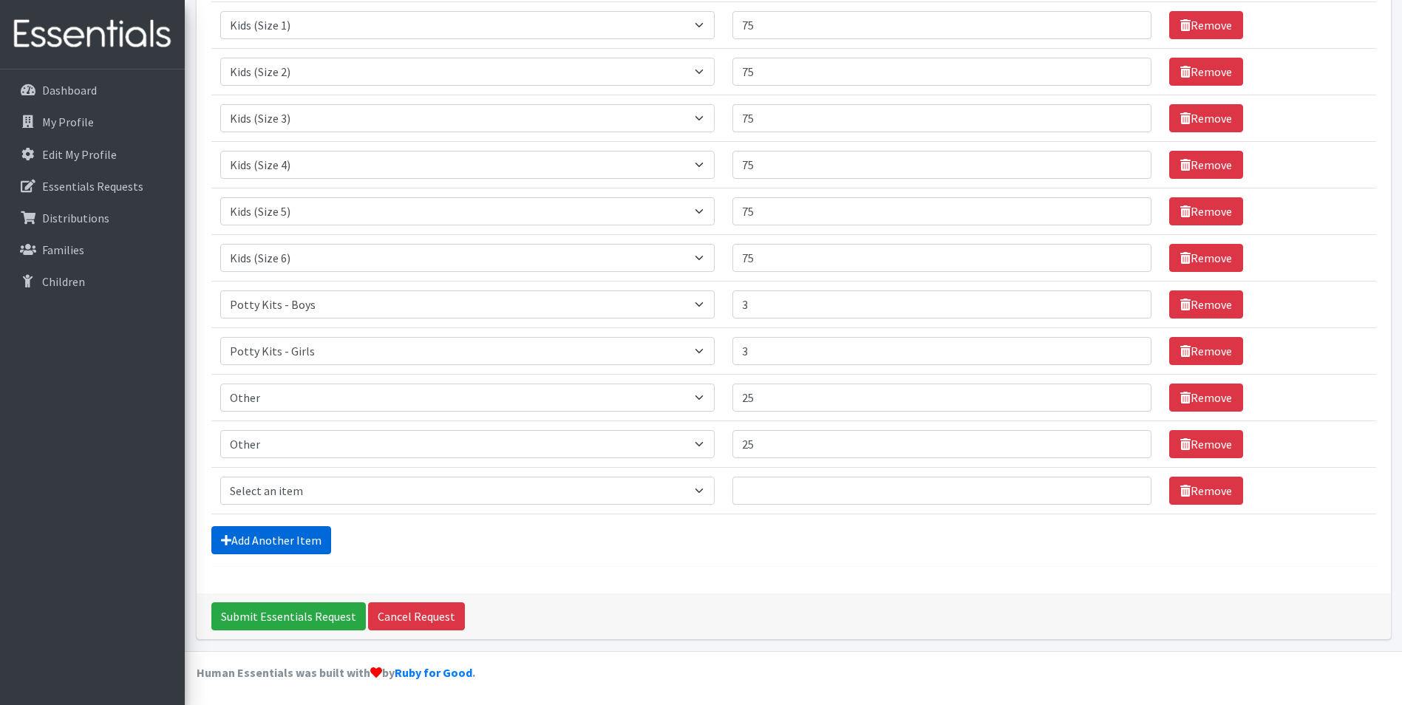
scroll to position [276, 0]
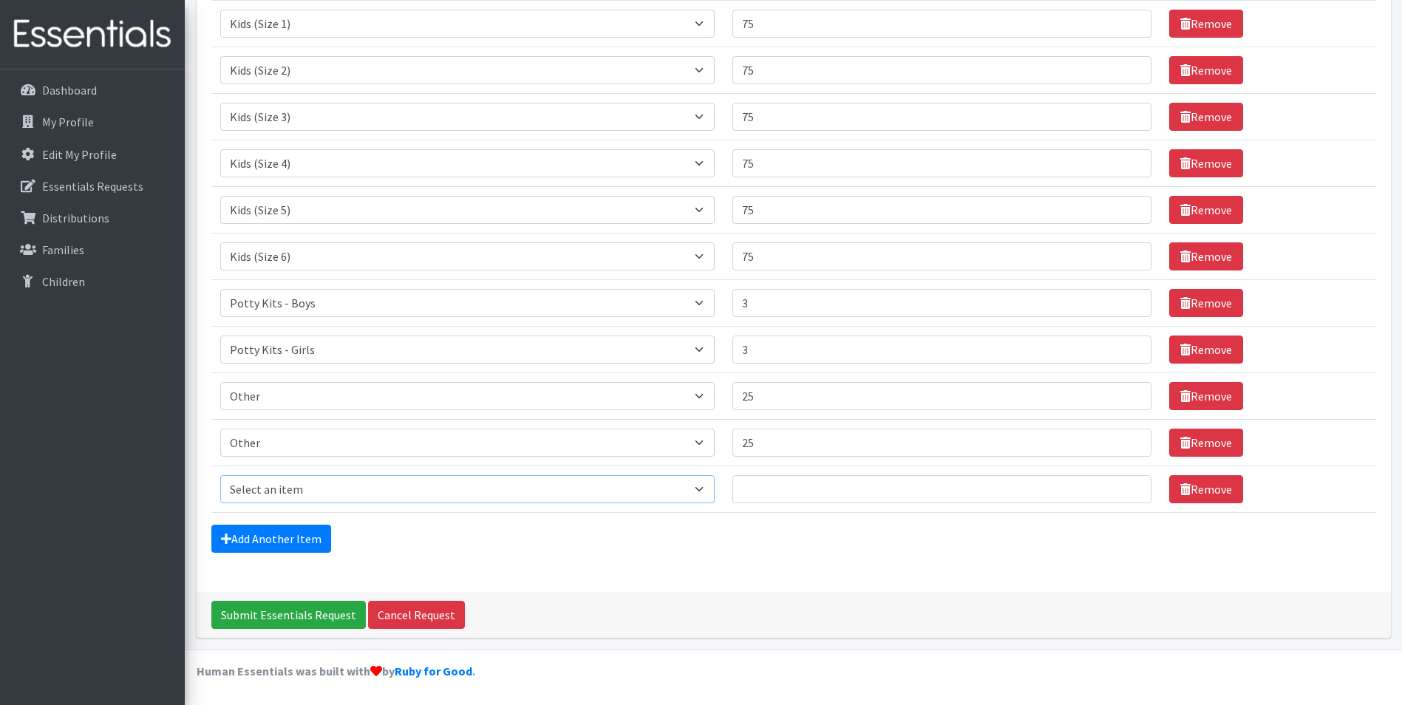
click at [275, 494] on select "Select an item Kids (Newborn) Kids (Preemie)** Limited Kids (Size 1) Kids (Size…" at bounding box center [467, 489] width 495 height 28
select select "11999"
click at [220, 475] on select "Select an item Kids (Newborn) Kids (Preemie)** Limited Kids (Size 1) Kids (Size…" at bounding box center [467, 489] width 495 height 28
click at [812, 497] on input "Quantity" at bounding box center [941, 489] width 418 height 28
type input "25"
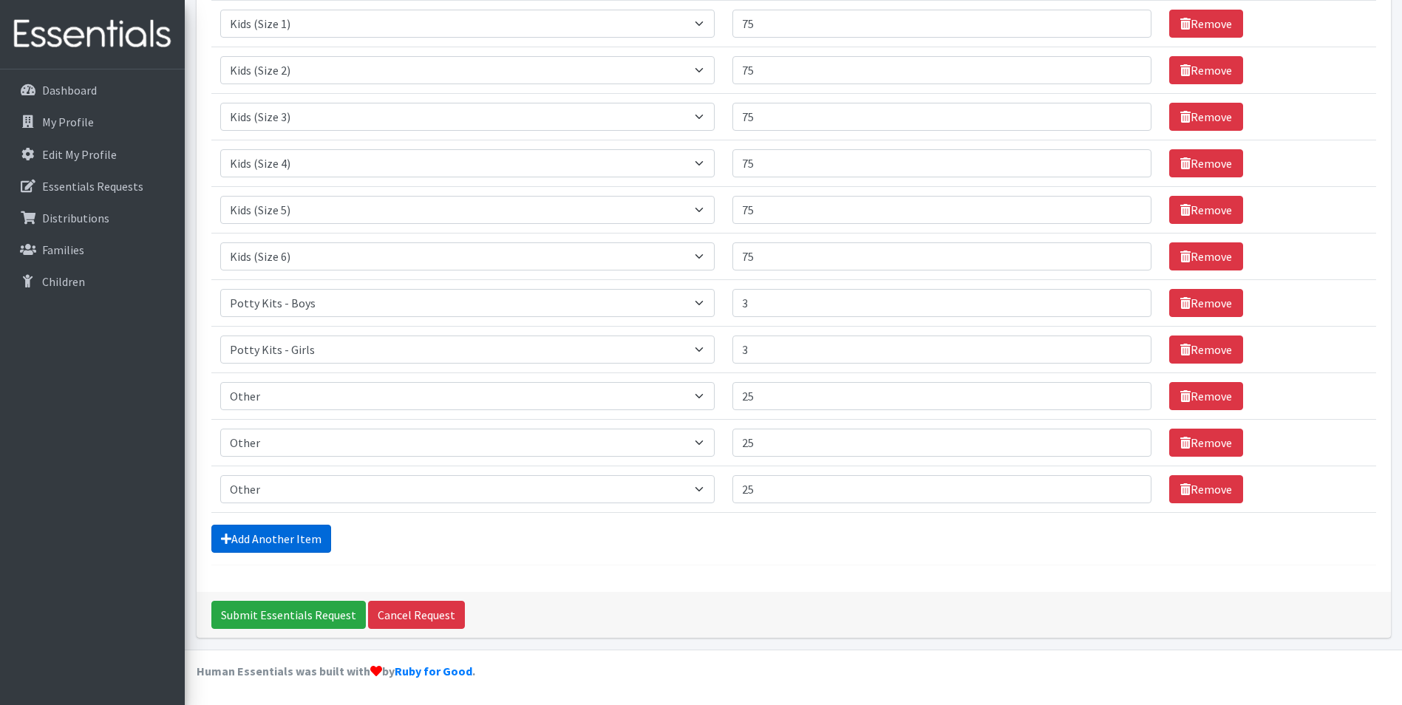
click at [302, 536] on link "Add Another Item" at bounding box center [271, 539] width 120 height 28
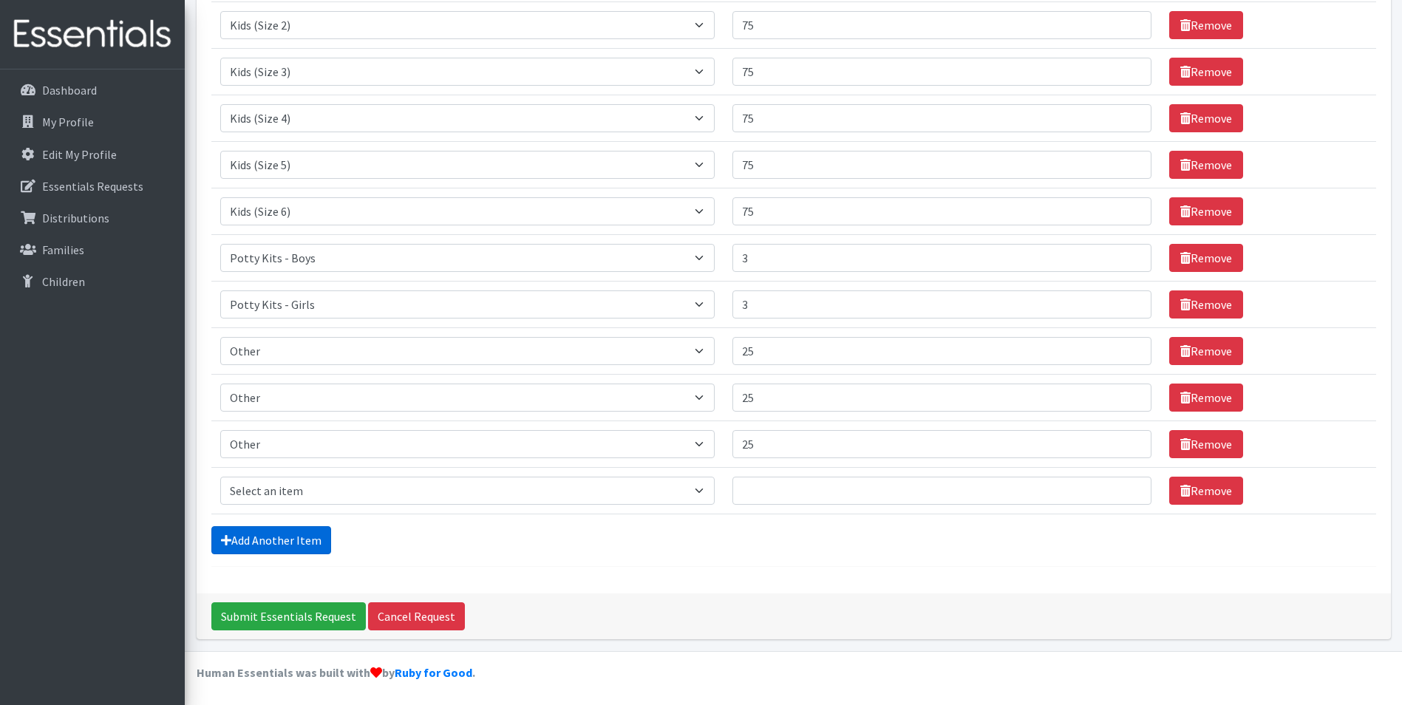
scroll to position [322, 0]
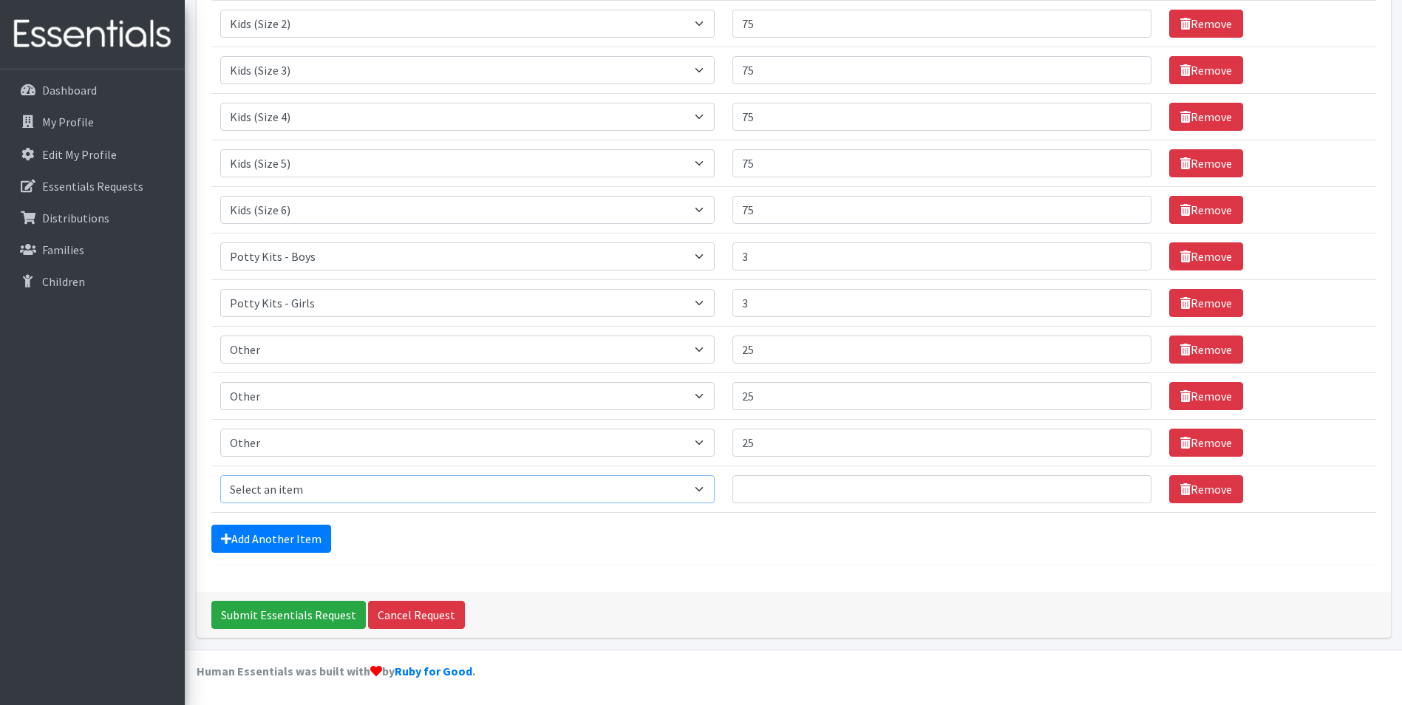
click at [359, 492] on select "Select an item Kids (Newborn) Kids (Preemie)** Limited Kids (Size 1) Kids (Size…" at bounding box center [467, 489] width 495 height 28
select select "11999"
click at [220, 475] on select "Select an item Kids (Newborn) Kids (Preemie)** Limited Kids (Size 1) Kids (Size…" at bounding box center [467, 489] width 495 height 28
click at [833, 486] on input "Quantity" at bounding box center [941, 489] width 418 height 28
type input "25"
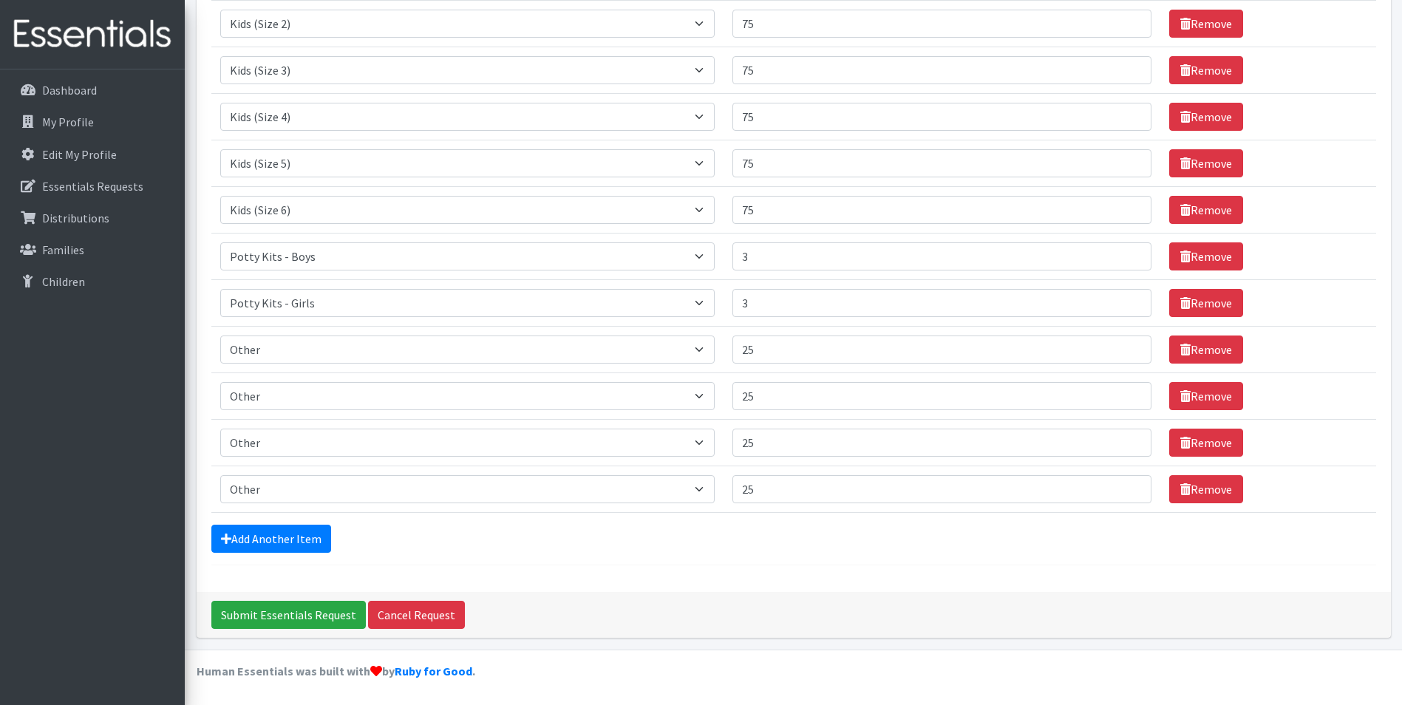
click at [752, 556] on form "Comments: Item Requested Quantity Item Requested Select an item Kids (Newborn) …" at bounding box center [793, 177] width 1164 height 777
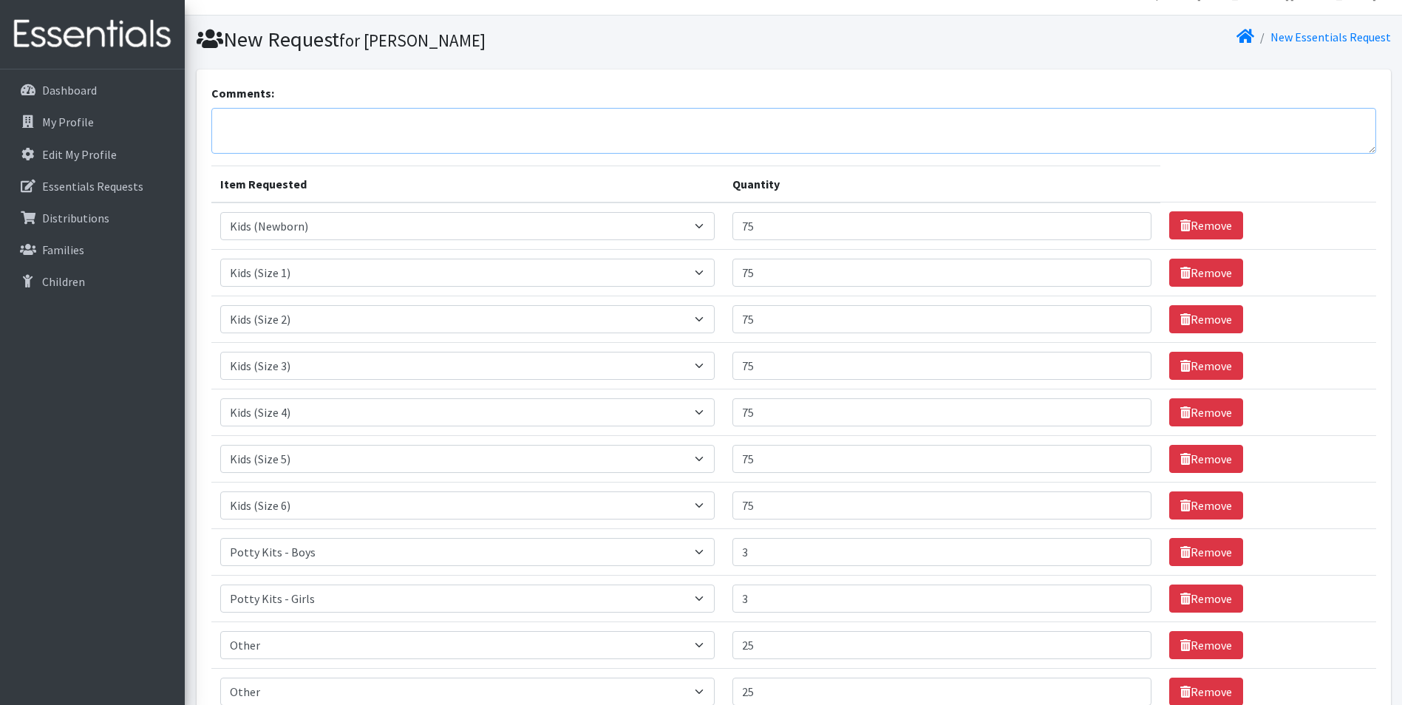
click at [638, 140] on textarea "Comments:" at bounding box center [793, 131] width 1164 height 46
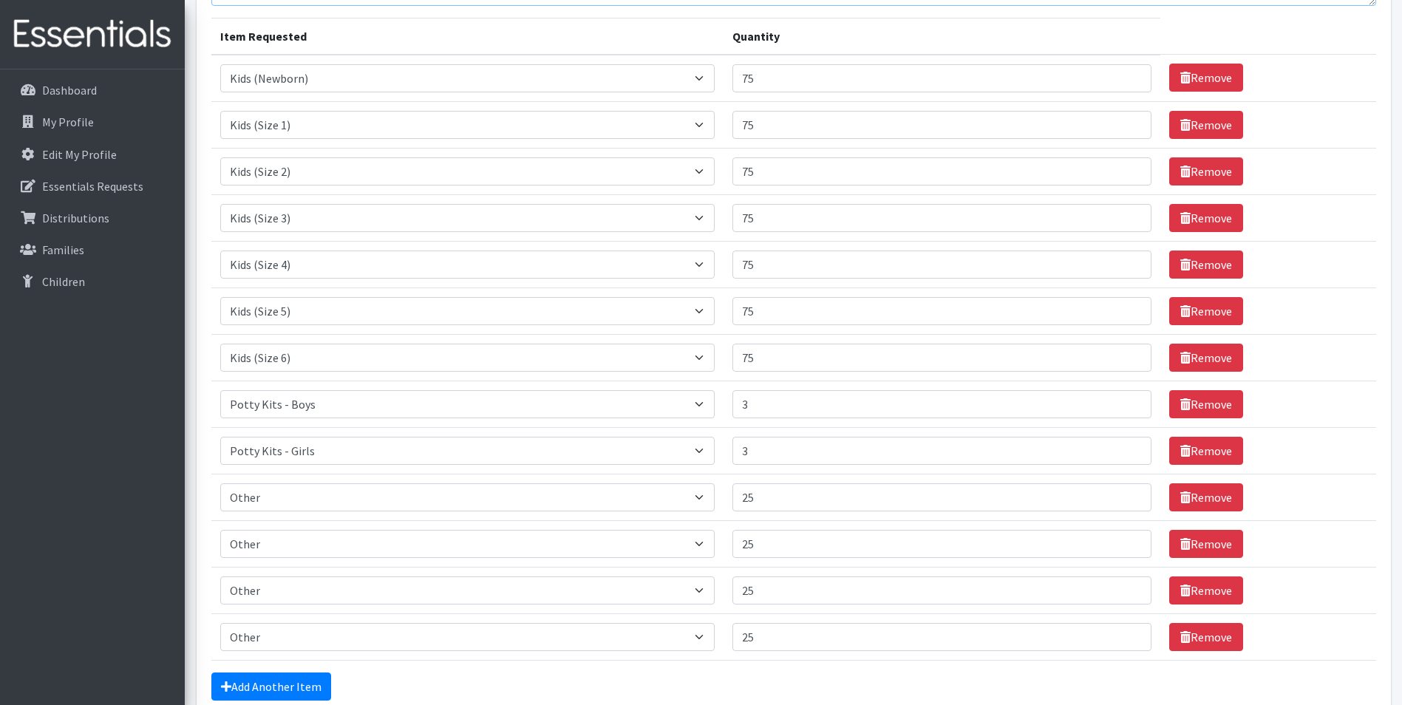
scroll to position [0, 0]
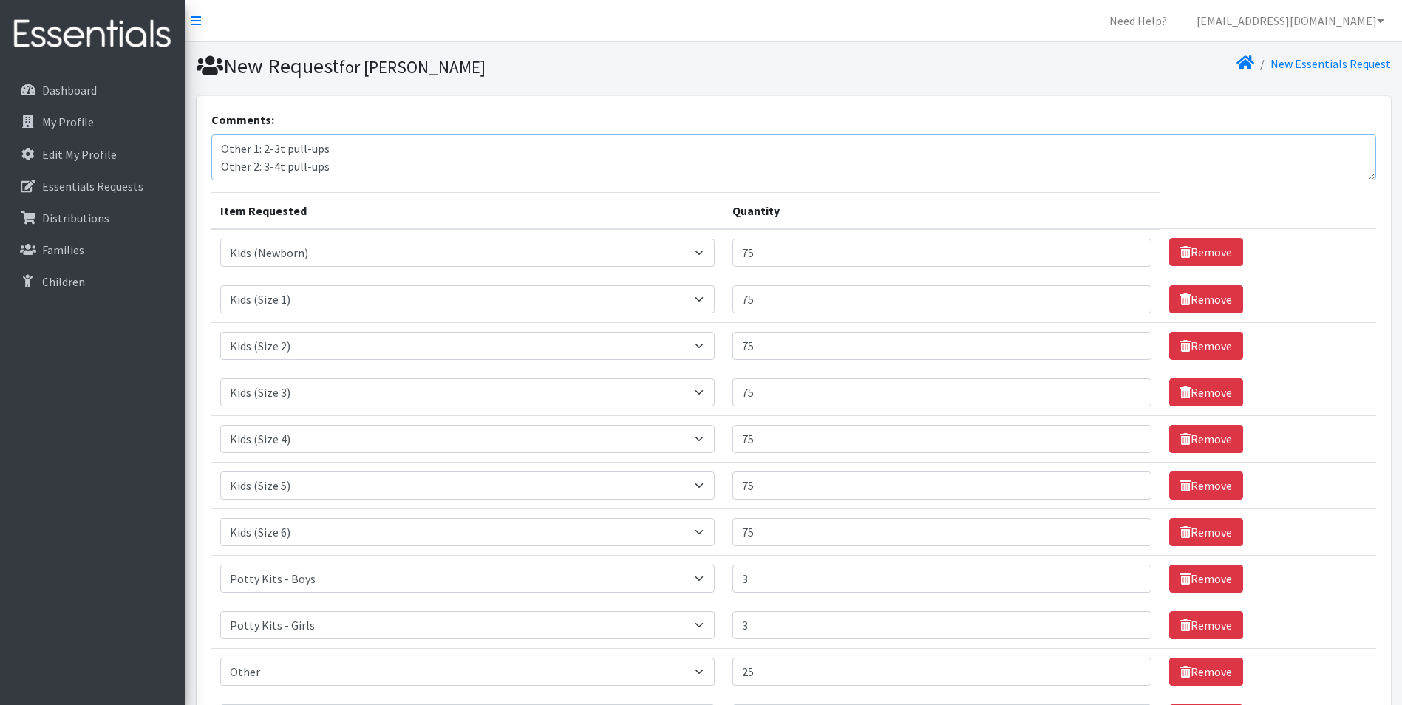
click at [283, 146] on textarea "Other 1: 2-3t pull-ups Other 2: 3-4t pull-ups Other 3: 4-5t pull-ups Other 4: 5…" at bounding box center [793, 157] width 1164 height 46
click at [285, 173] on textarea "Other 1: 2-3t 25pull-ups Other 2: 3-4t pull-ups Other 3: 4-5t pull-ups Other 4:…" at bounding box center [793, 157] width 1164 height 46
click at [295, 153] on textarea "Other 1: 2-3t 25pull-ups Other 2: 3-4t pull-ups Other 3: 4-5t pull-ups Other 4:…" at bounding box center [793, 157] width 1164 height 46
click at [284, 170] on textarea "Other 1: 2-3t 25 pull-ups Other 2: 3-4t pull-ups Other 3: 4-5t pull-ups Other 4…" at bounding box center [793, 157] width 1164 height 46
click at [339, 166] on textarea "Other 1: 2-3t 25 pull-ups Other 2: 3-4t 25 pull-ups Other 3: 4-5t pull-ups Othe…" at bounding box center [793, 157] width 1164 height 46
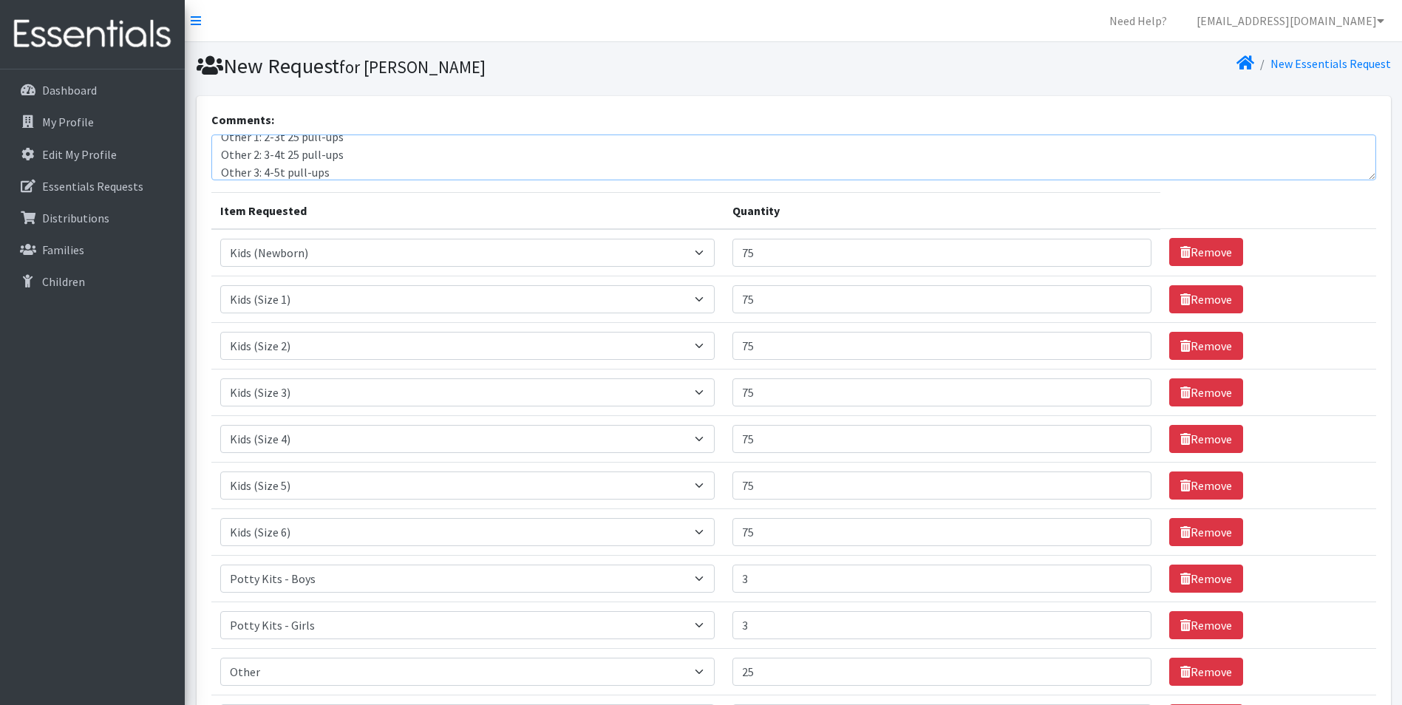
scroll to position [30, 0]
click at [283, 154] on textarea "Other 1: 2-3t 25 pull-ups Other 2: 3-4t 25 pull-ups Other 3: 4-5t pull-ups Othe…" at bounding box center [793, 157] width 1164 height 46
click at [280, 174] on textarea "Other 1: 2-3t 25 pull-ups Other 2: 3-4t 25 pull-ups Other 3: 4-5t 25 pull-ups O…" at bounding box center [793, 157] width 1164 height 46
click at [392, 157] on textarea "Other 1: 2-3t 25 pull-ups Other 2: 3-4t 25 pull-ups Other 3: 4-5t 25 pull-ups O…" at bounding box center [793, 157] width 1164 height 46
type textarea "Other 1: 2-3t 25 pull-ups Other 2: 3-4t 25 pull-ups Other 3: 4-5t 25 pull-ups O…"
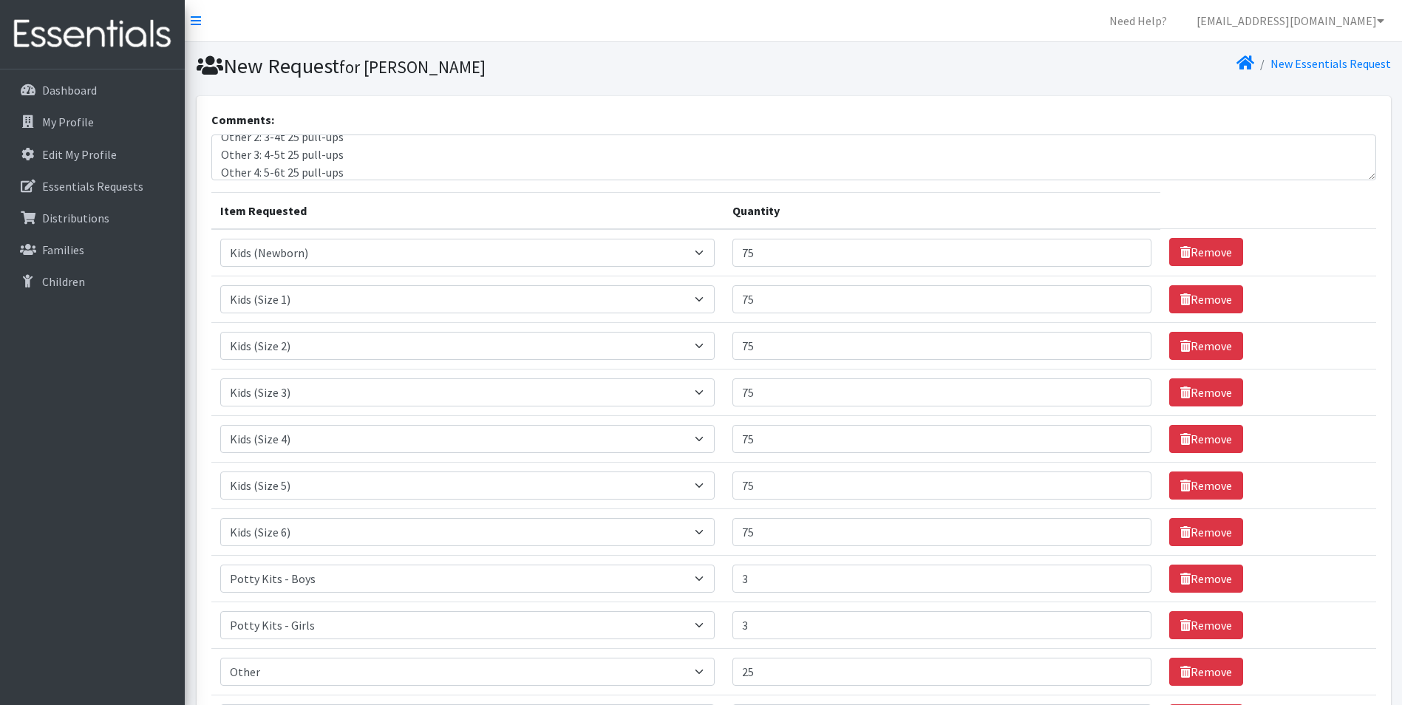
click at [379, 199] on th "Item Requested" at bounding box center [467, 210] width 513 height 37
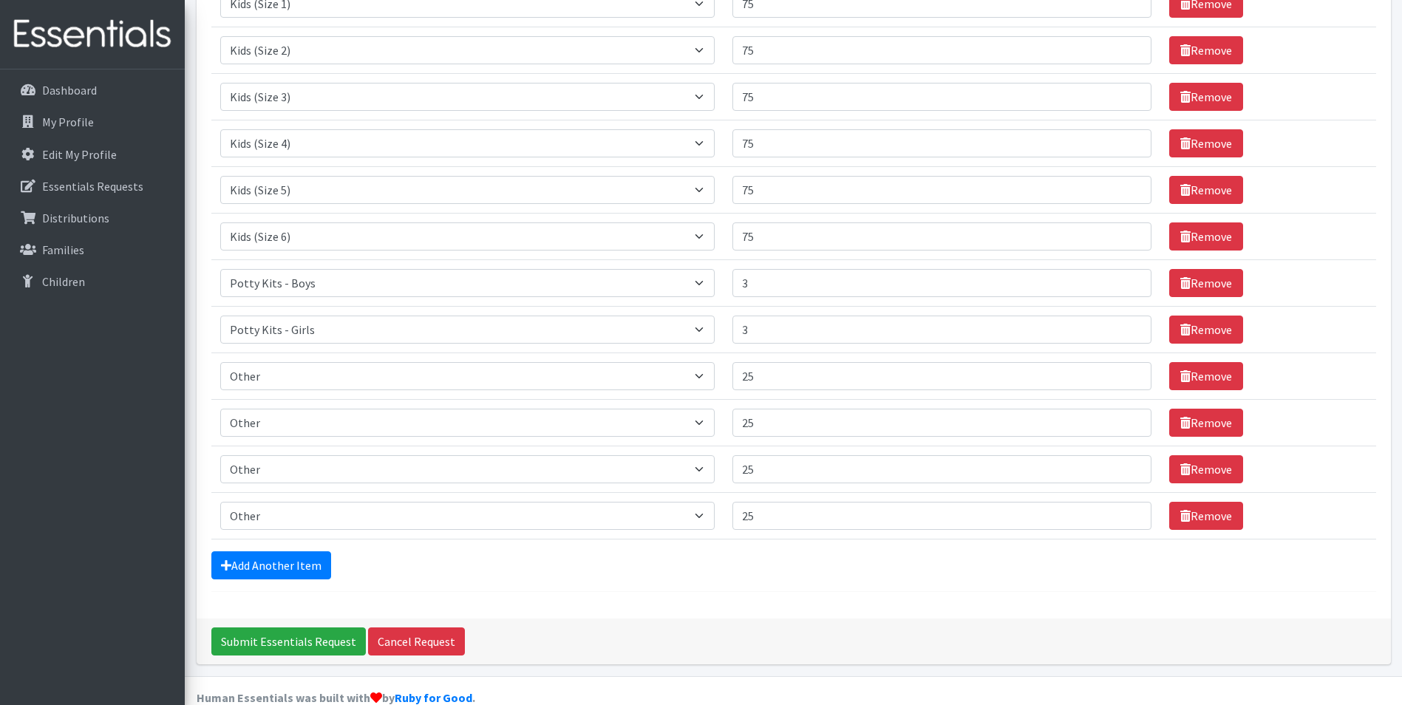
scroll to position [322, 0]
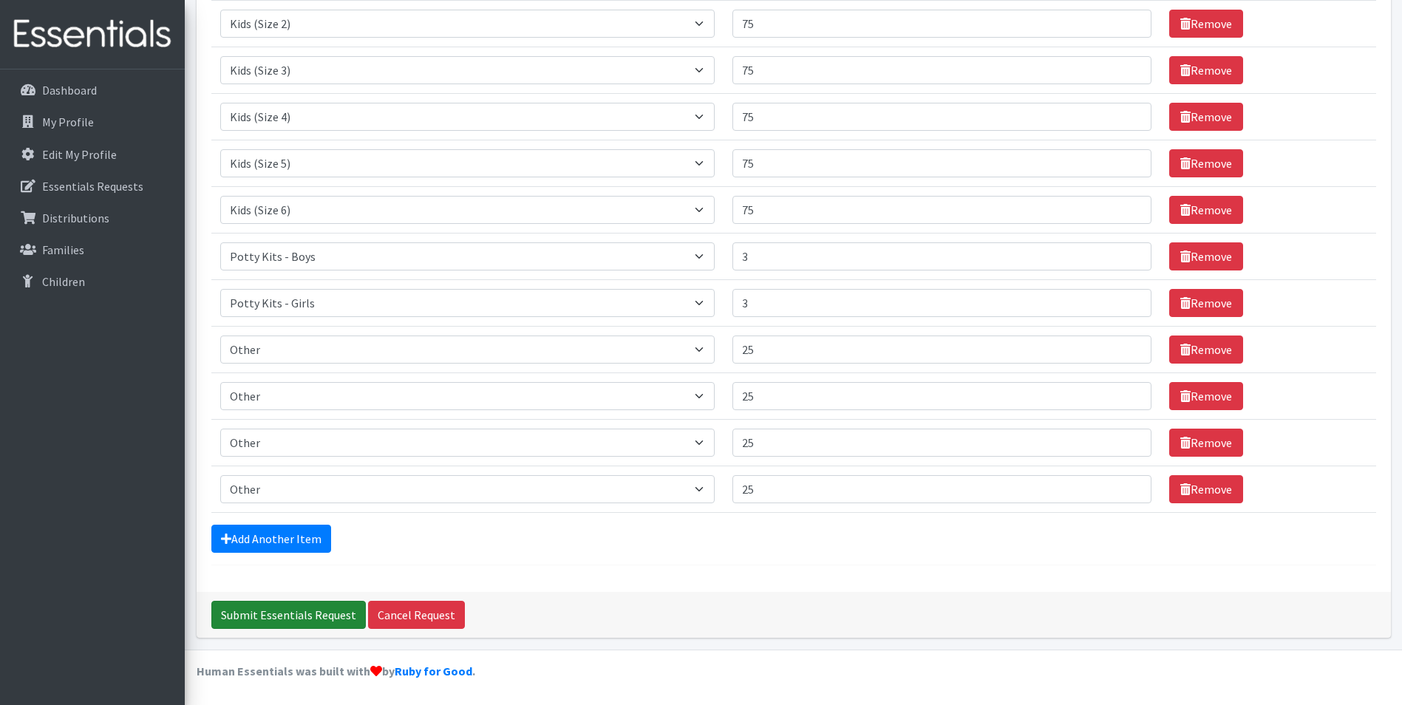
click at [287, 619] on input "Submit Essentials Request" at bounding box center [288, 615] width 154 height 28
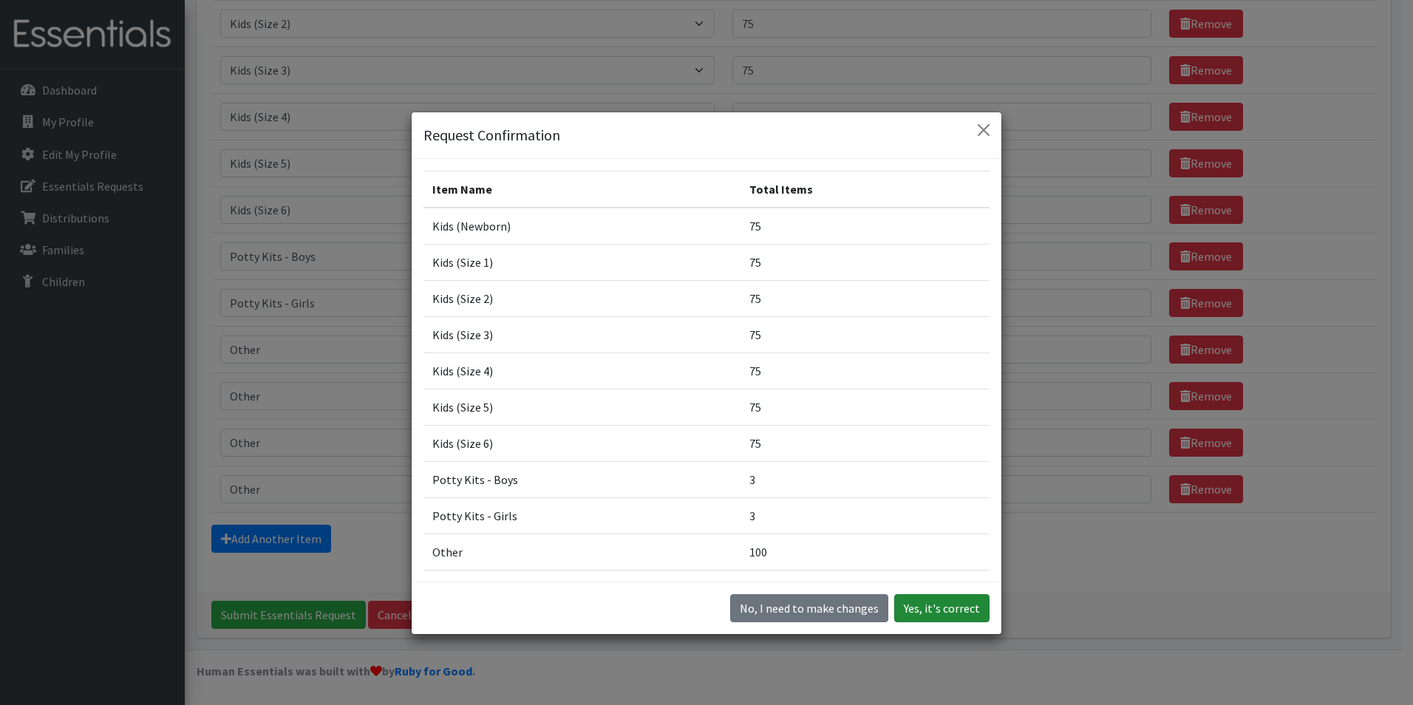
click at [907, 603] on button "Yes, it's correct" at bounding box center [941, 608] width 95 height 28
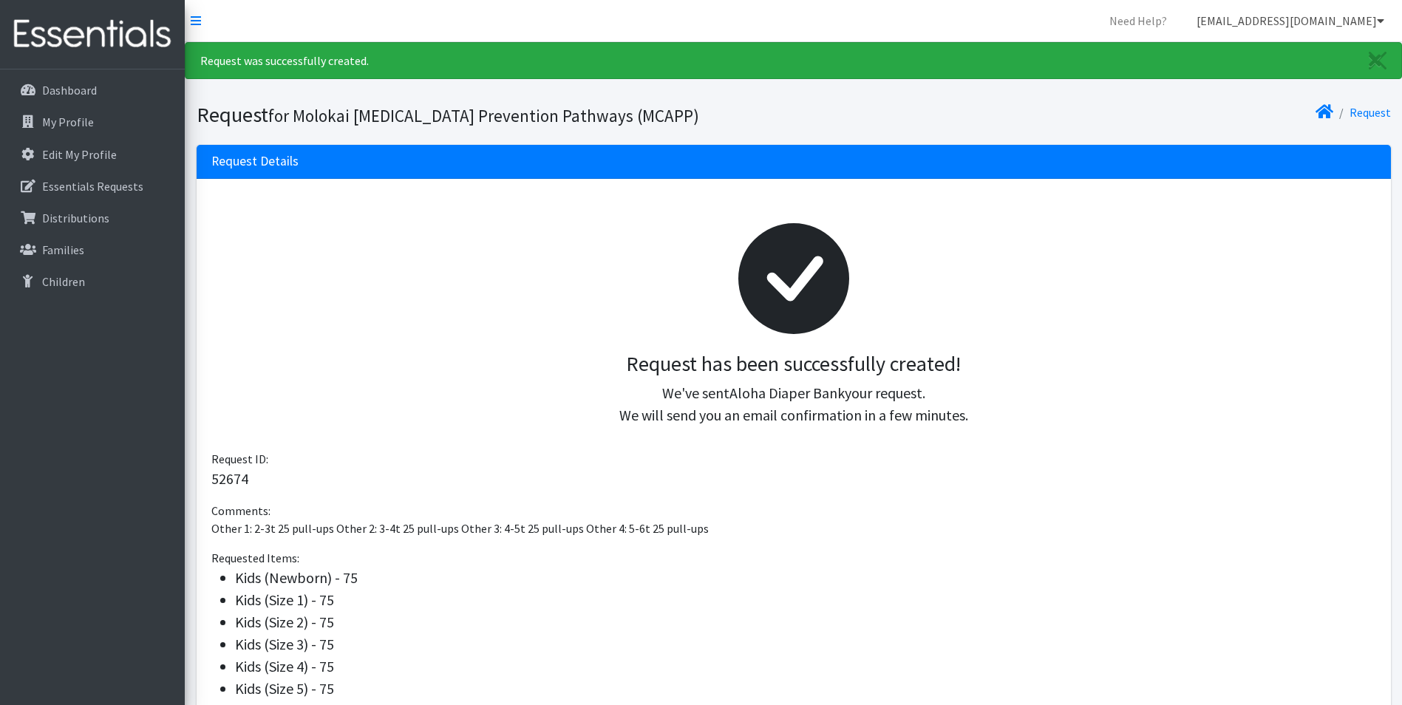
click at [1289, 18] on link "[EMAIL_ADDRESS][DOMAIN_NAME]" at bounding box center [1289, 21] width 211 height 30
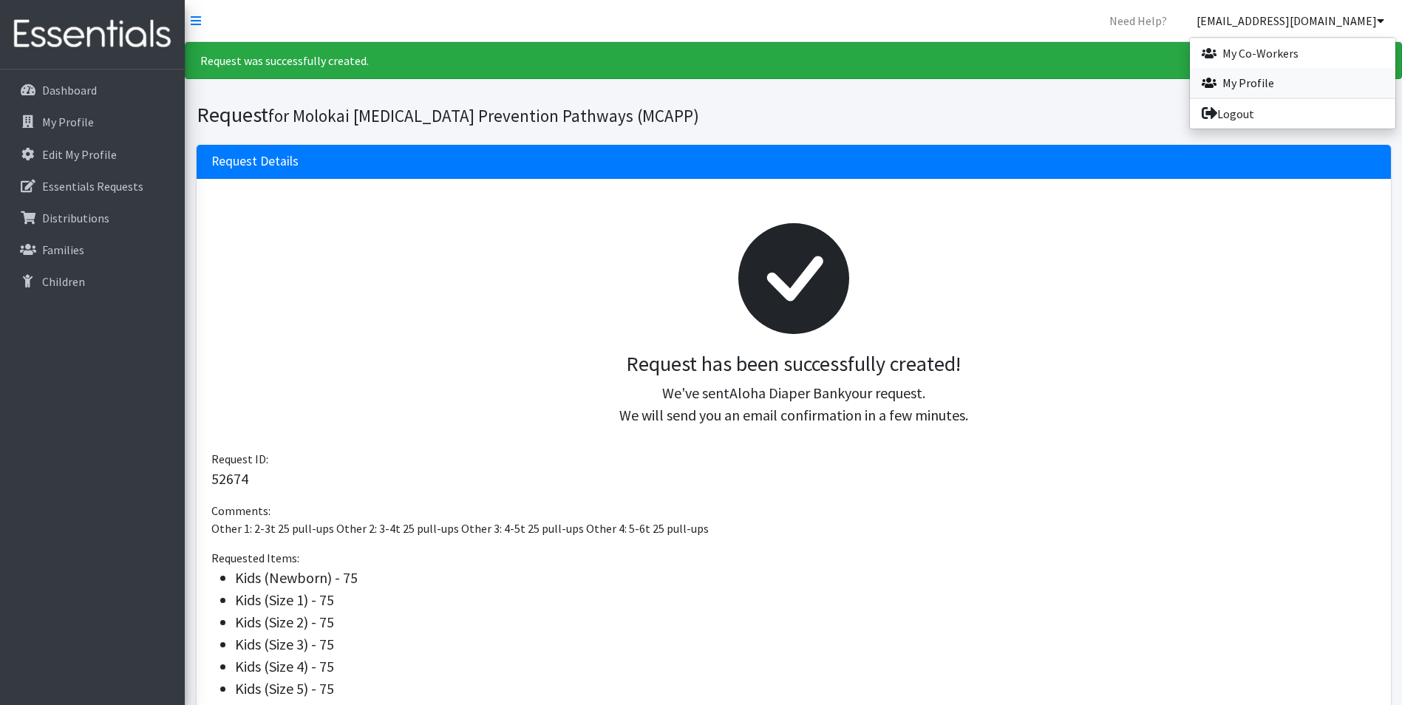
click at [1261, 79] on link "My Profile" at bounding box center [1292, 83] width 205 height 30
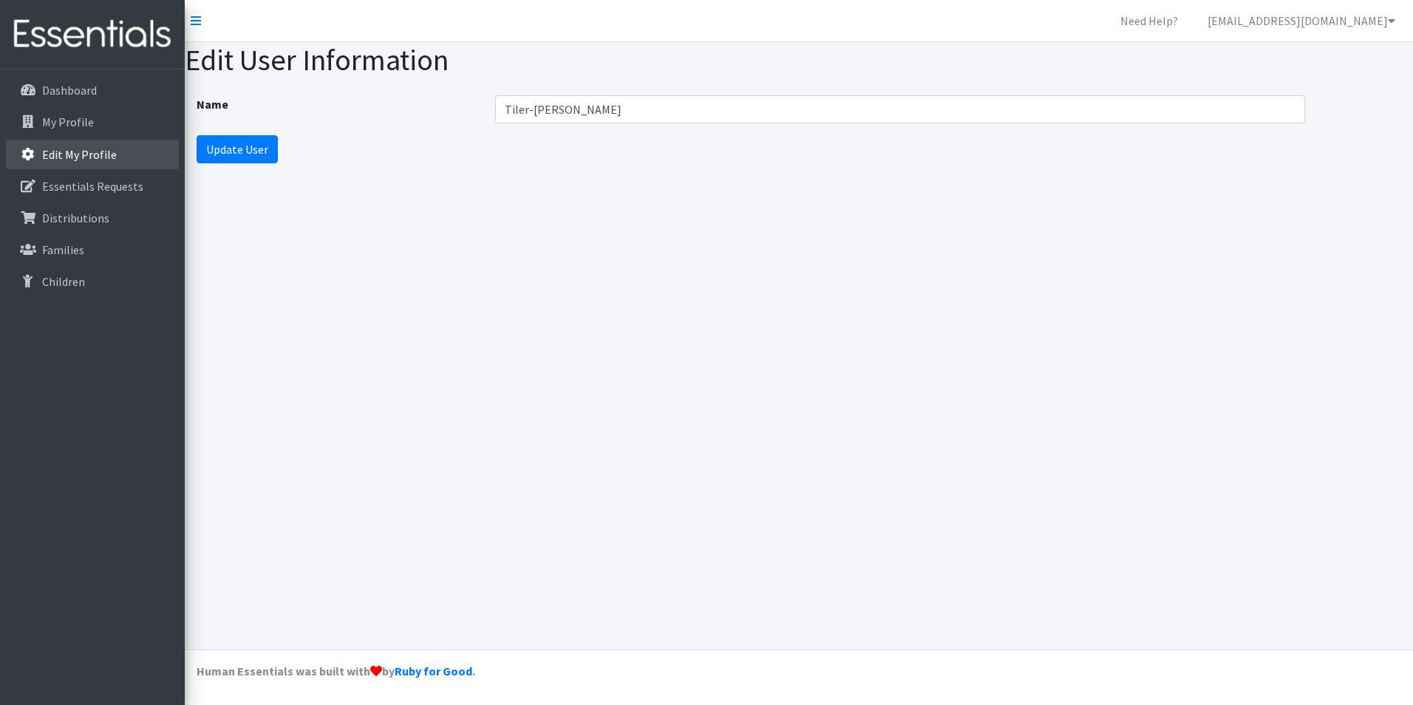
click at [85, 148] on p "Edit My Profile" at bounding box center [79, 154] width 75 height 15
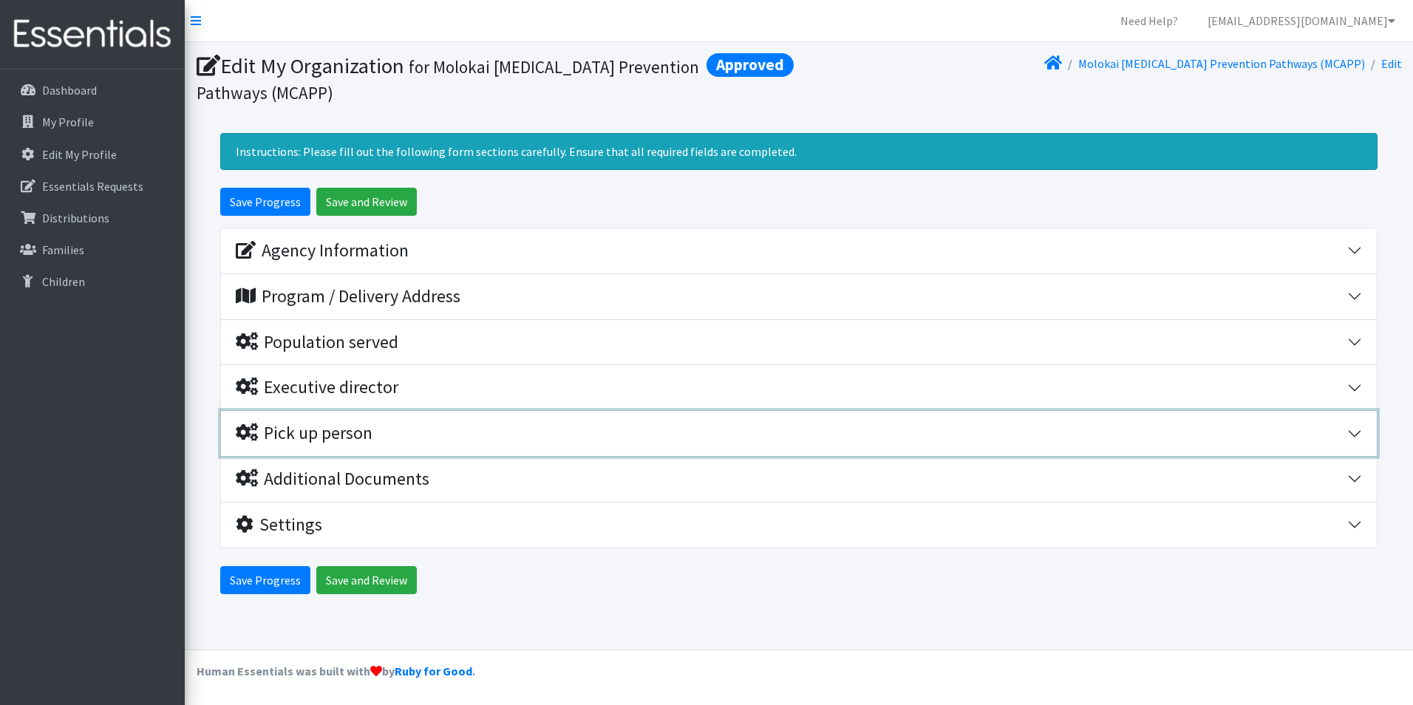
click at [417, 434] on div "Pick up person" at bounding box center [791, 433] width 1111 height 21
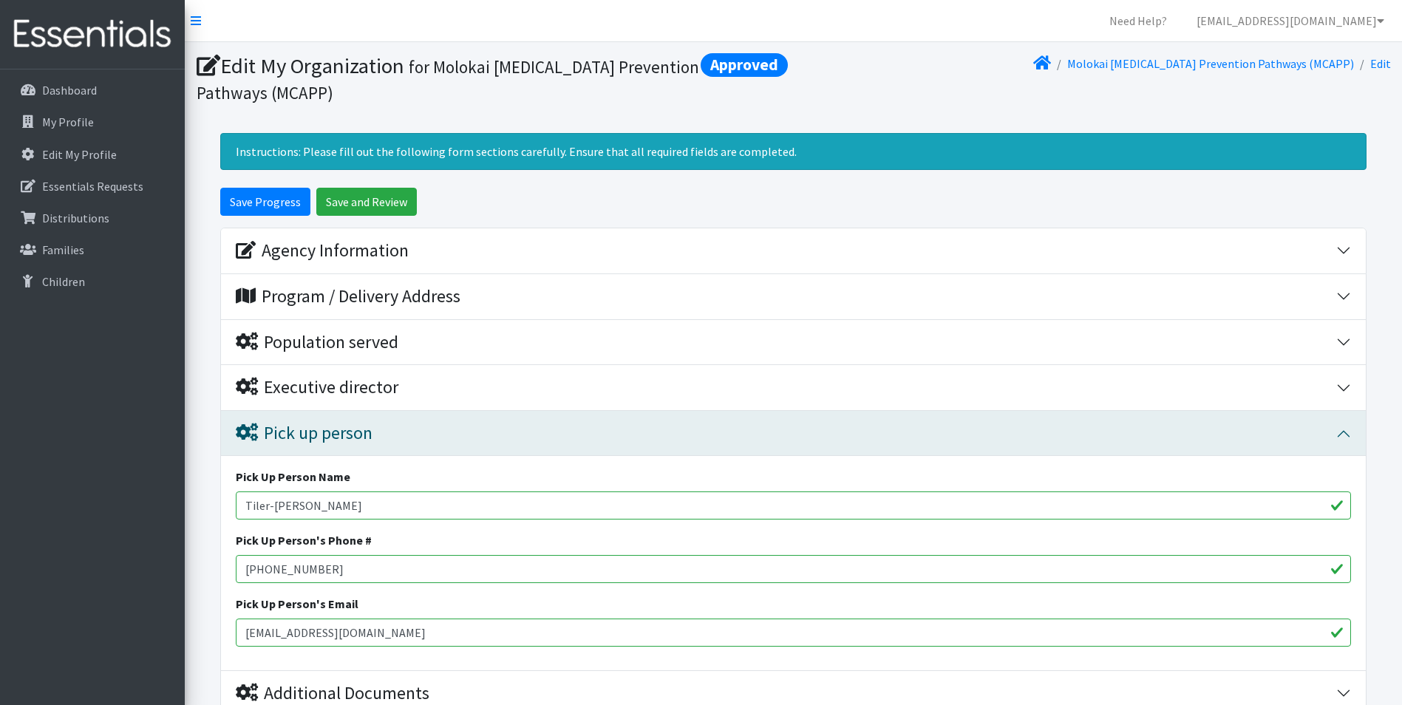
click at [366, 579] on input "[PHONE_NUMBER]" at bounding box center [793, 569] width 1115 height 28
type input "[PHONE_NUMBER]"
click at [570, 608] on div "Pick Up Person's Email [EMAIL_ADDRESS][DOMAIN_NAME]" at bounding box center [793, 621] width 1115 height 52
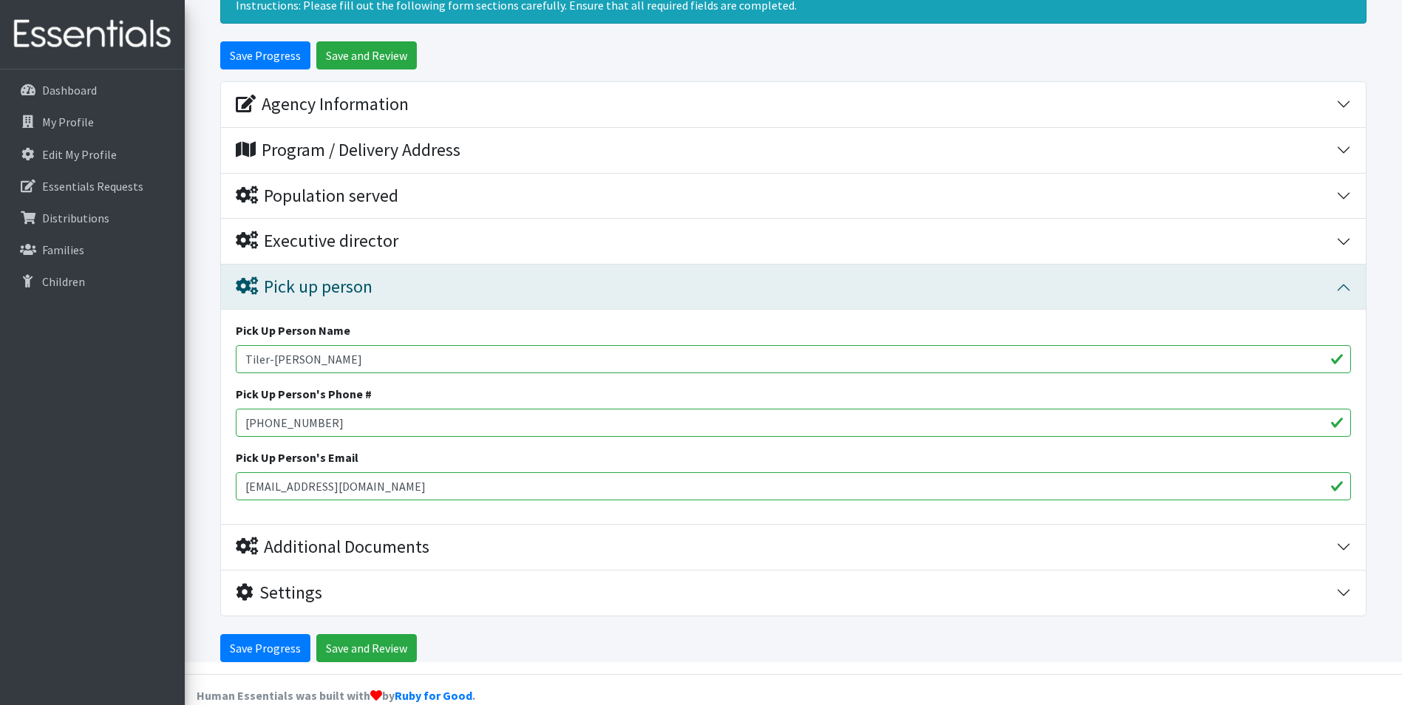
scroll to position [148, 0]
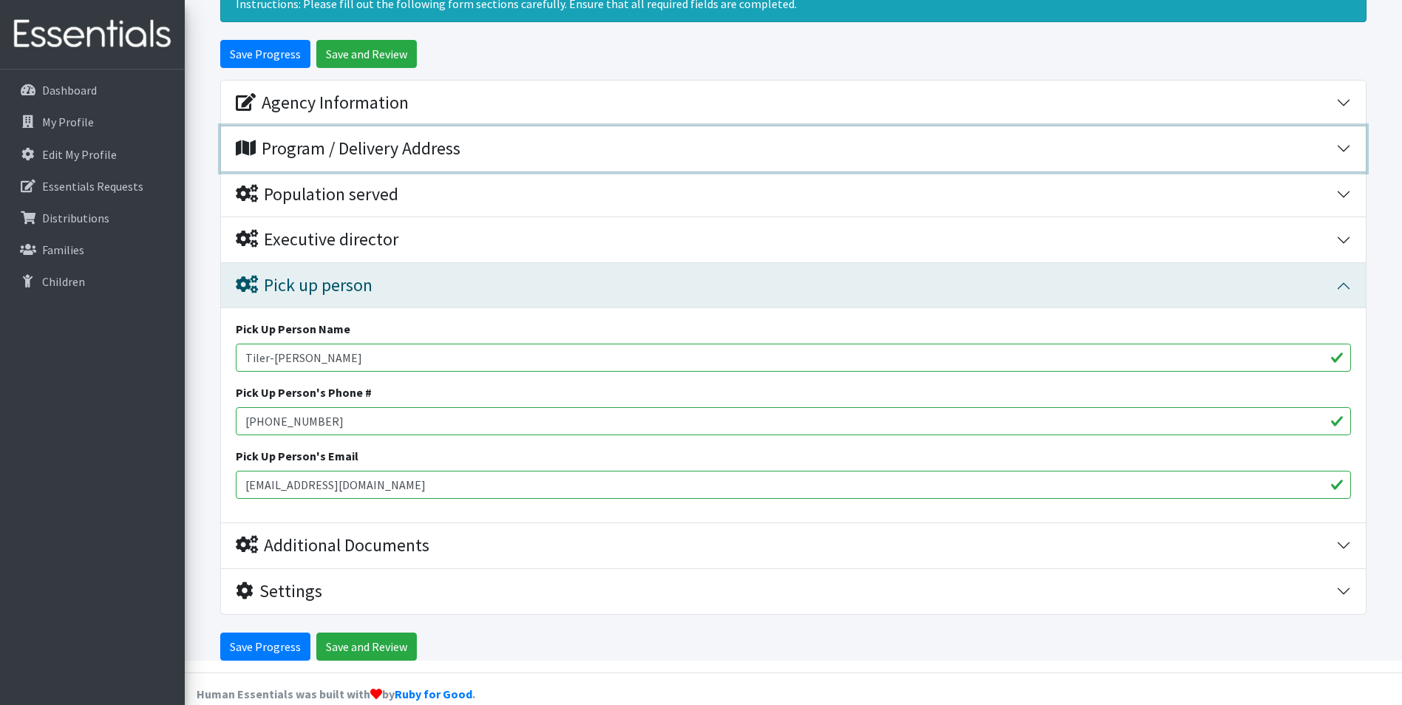
click at [378, 145] on div "Program / Delivery Address" at bounding box center [348, 148] width 225 height 21
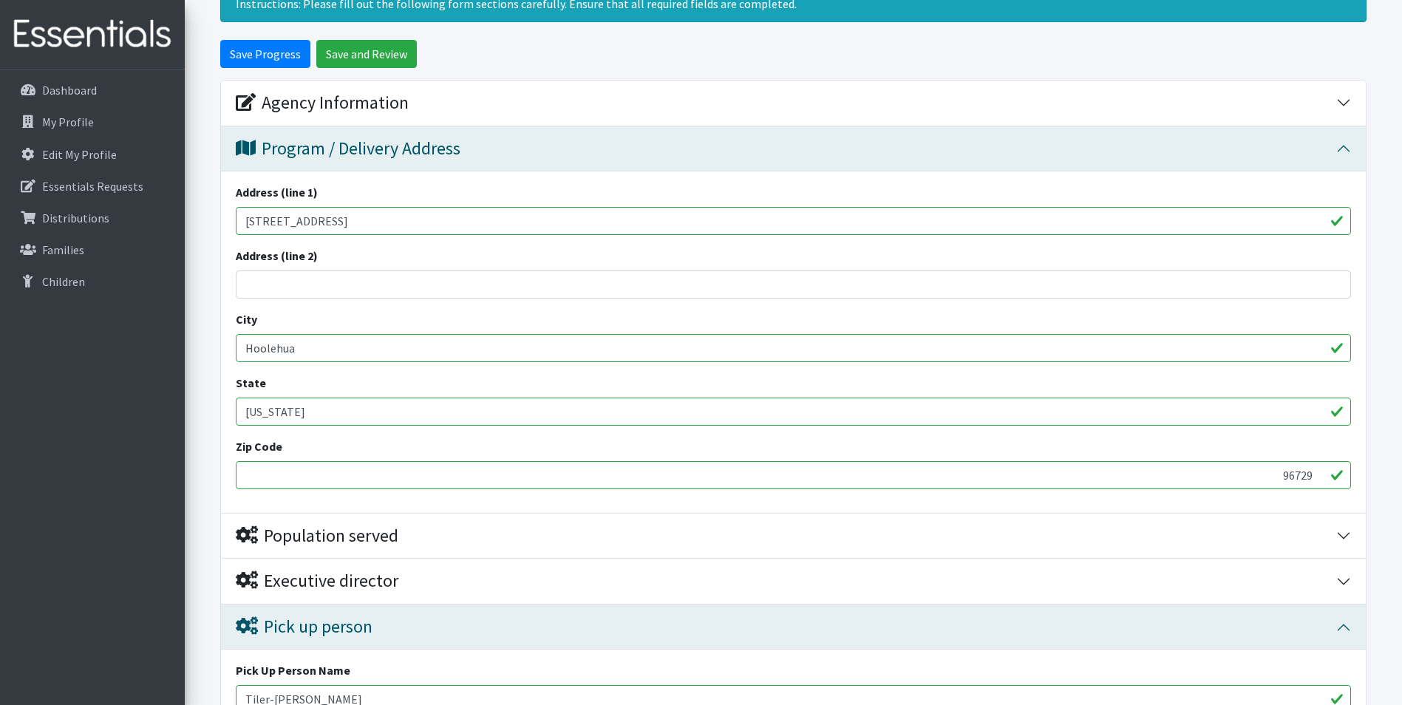
click at [288, 461] on input "96729" at bounding box center [793, 475] width 1115 height 28
click at [291, 469] on input "96729" at bounding box center [793, 475] width 1115 height 28
click at [298, 472] on input "96729" at bounding box center [793, 475] width 1115 height 28
click at [340, 299] on div "Address (line 1) [STREET_ADDRESS] Address (line 2) City [GEOGRAPHIC_DATA] State…" at bounding box center [793, 341] width 1145 height 341
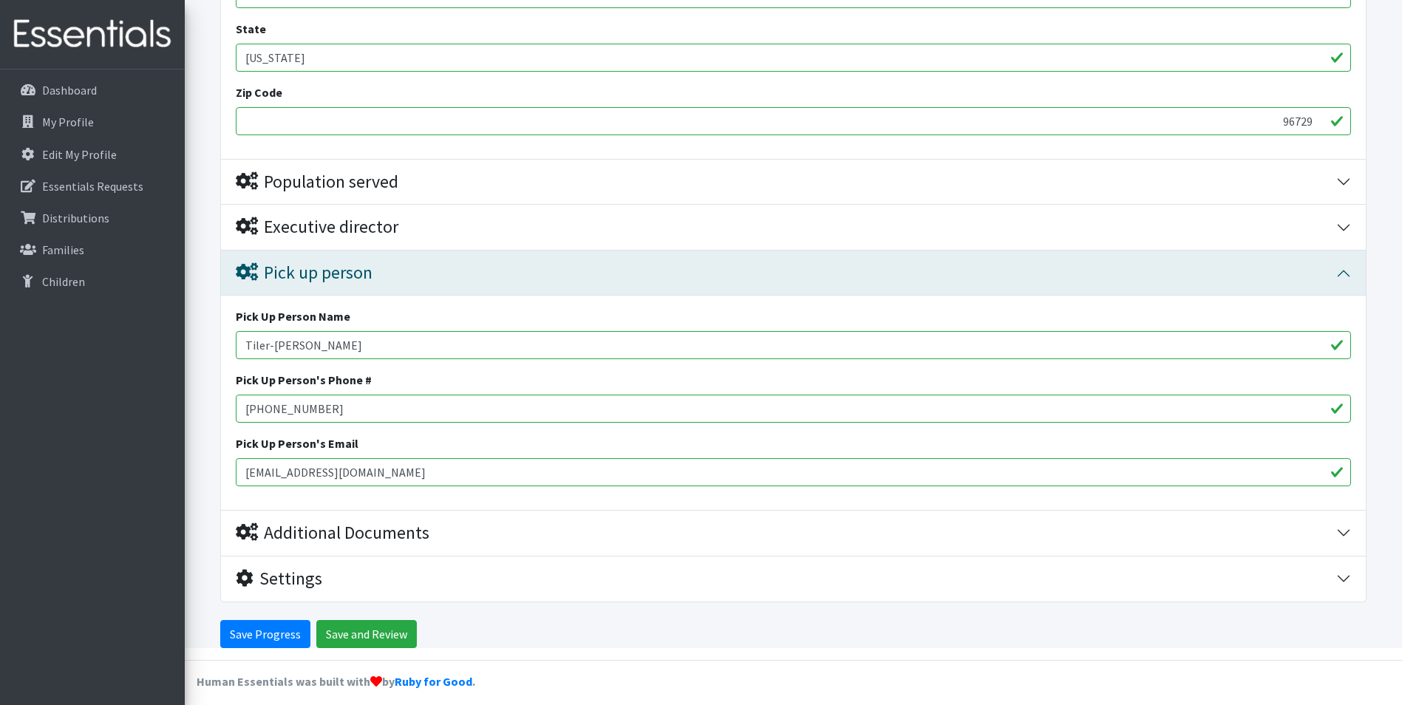
scroll to position [512, 0]
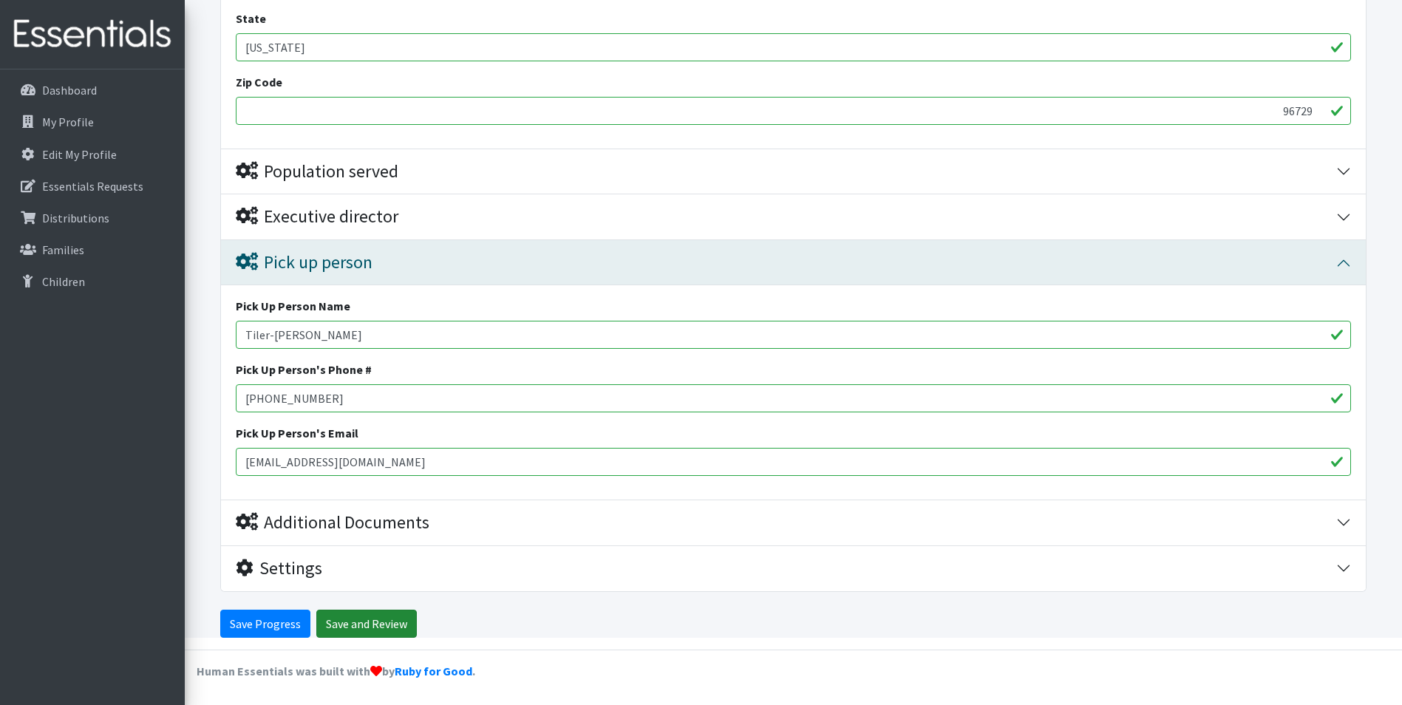
click at [345, 632] on input "Save and Review" at bounding box center [366, 624] width 100 height 28
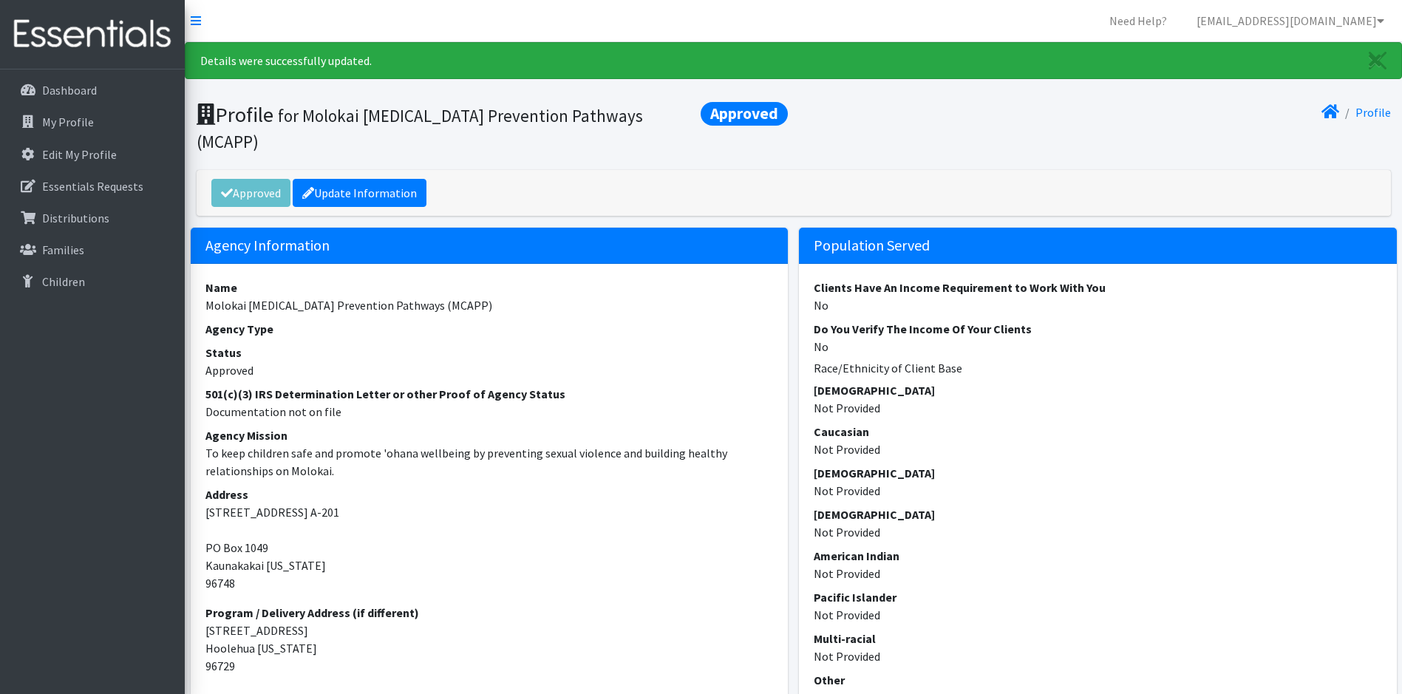
click at [310, 5] on nav "Need Help? [EMAIL_ADDRESS][DOMAIN_NAME] My Co-Workers My Profile Logout" at bounding box center [793, 21] width 1217 height 42
click at [120, 78] on link "Dashboard" at bounding box center [92, 90] width 173 height 30
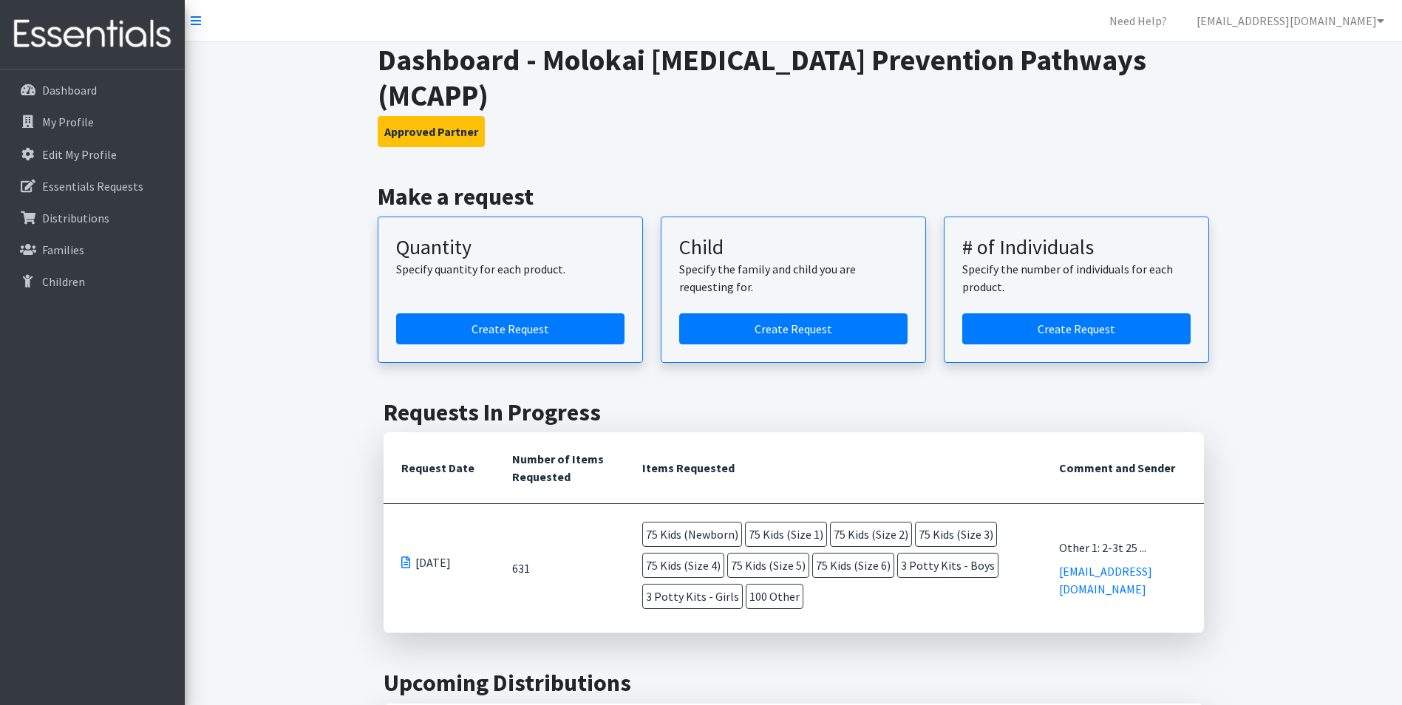
click at [409, 556] on span at bounding box center [405, 562] width 9 height 12
click at [410, 553] on p "10/01/2025" at bounding box center [438, 562] width 75 height 18
click at [408, 556] on span at bounding box center [405, 562] width 9 height 12
click at [541, 536] on td "631" at bounding box center [559, 568] width 130 height 129
drag, startPoint x: 541, startPoint y: 536, endPoint x: 550, endPoint y: 530, distance: 10.7
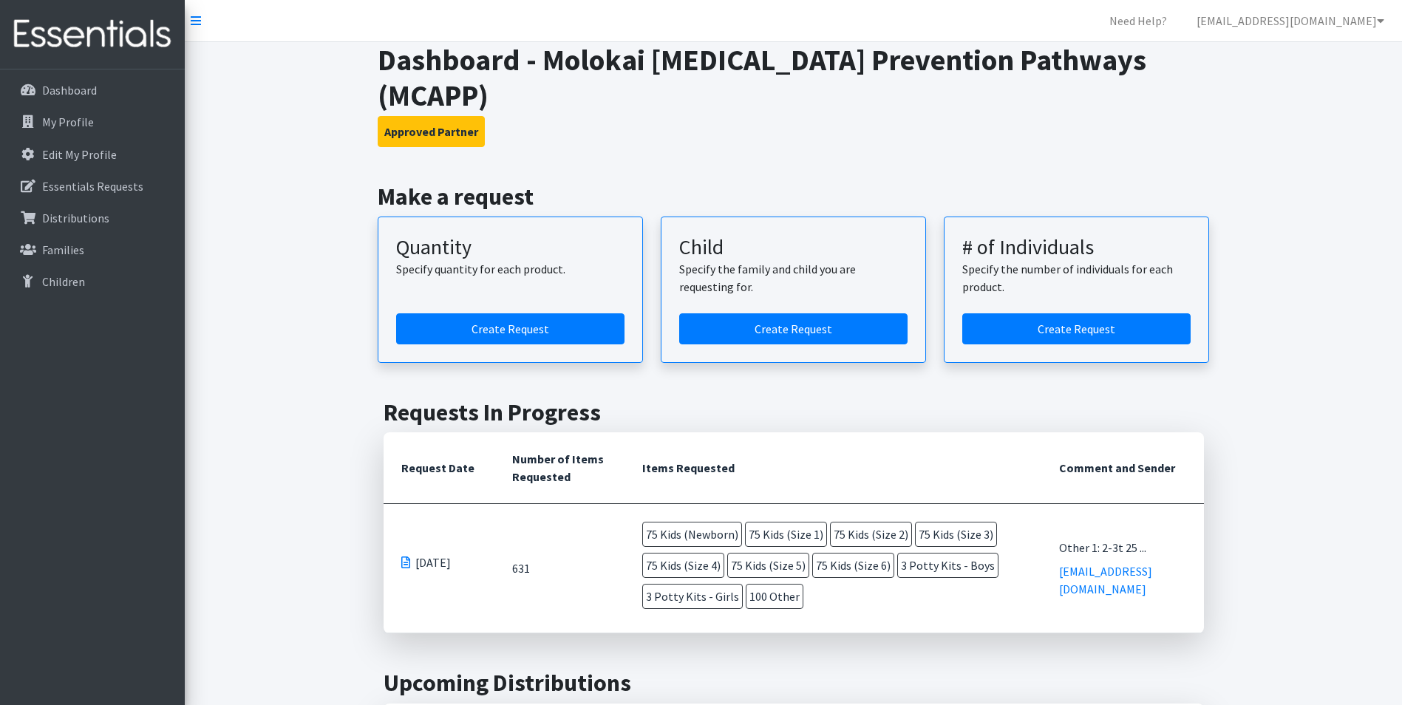
click at [542, 536] on td "631" at bounding box center [559, 568] width 130 height 129
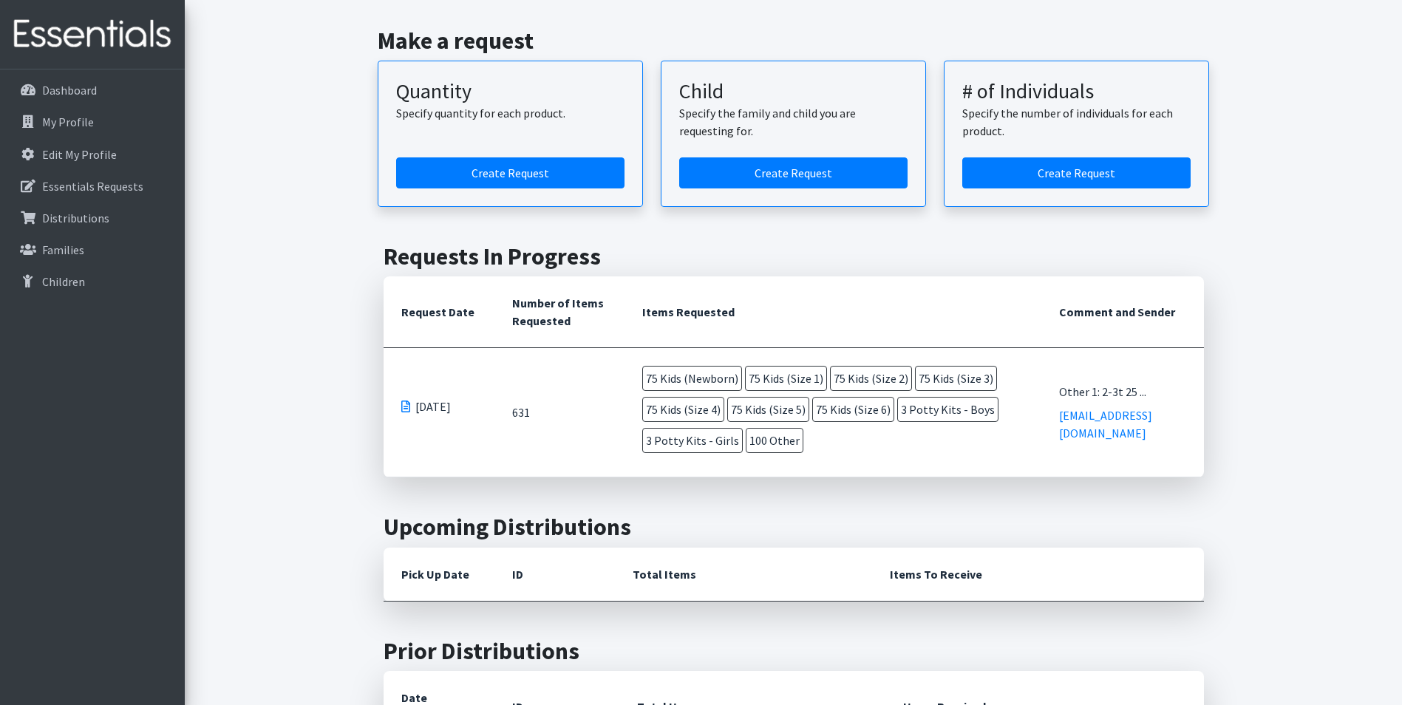
scroll to position [128, 0]
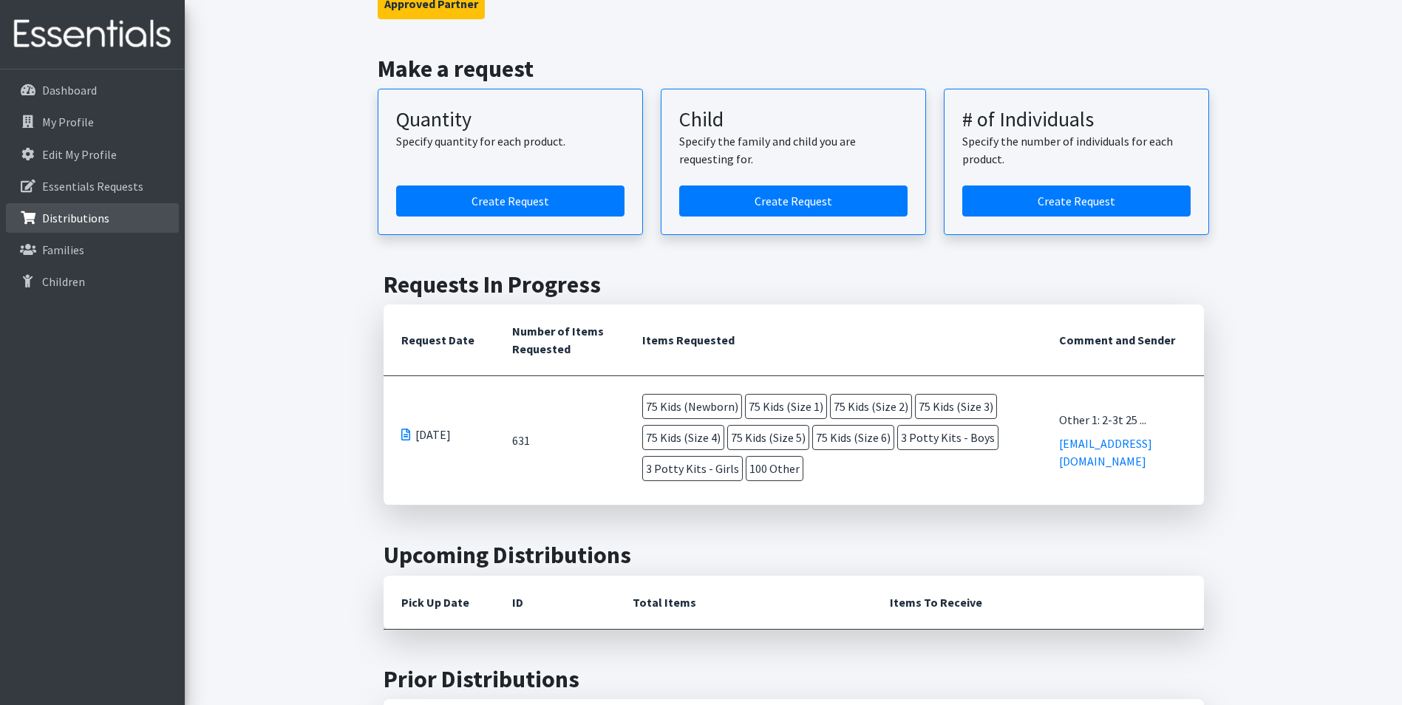
click at [98, 207] on link "Distributions" at bounding box center [92, 218] width 173 height 30
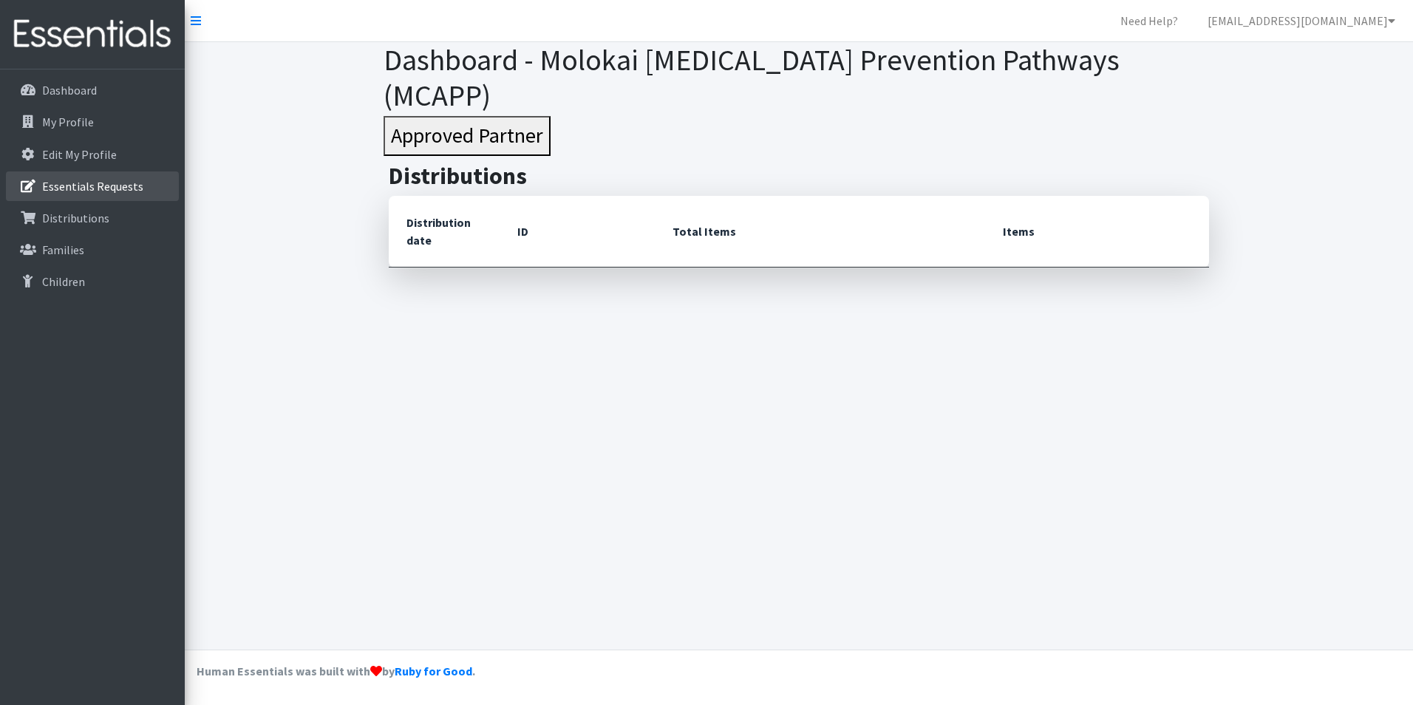
click at [100, 197] on link "Essentials Requests" at bounding box center [92, 186] width 173 height 30
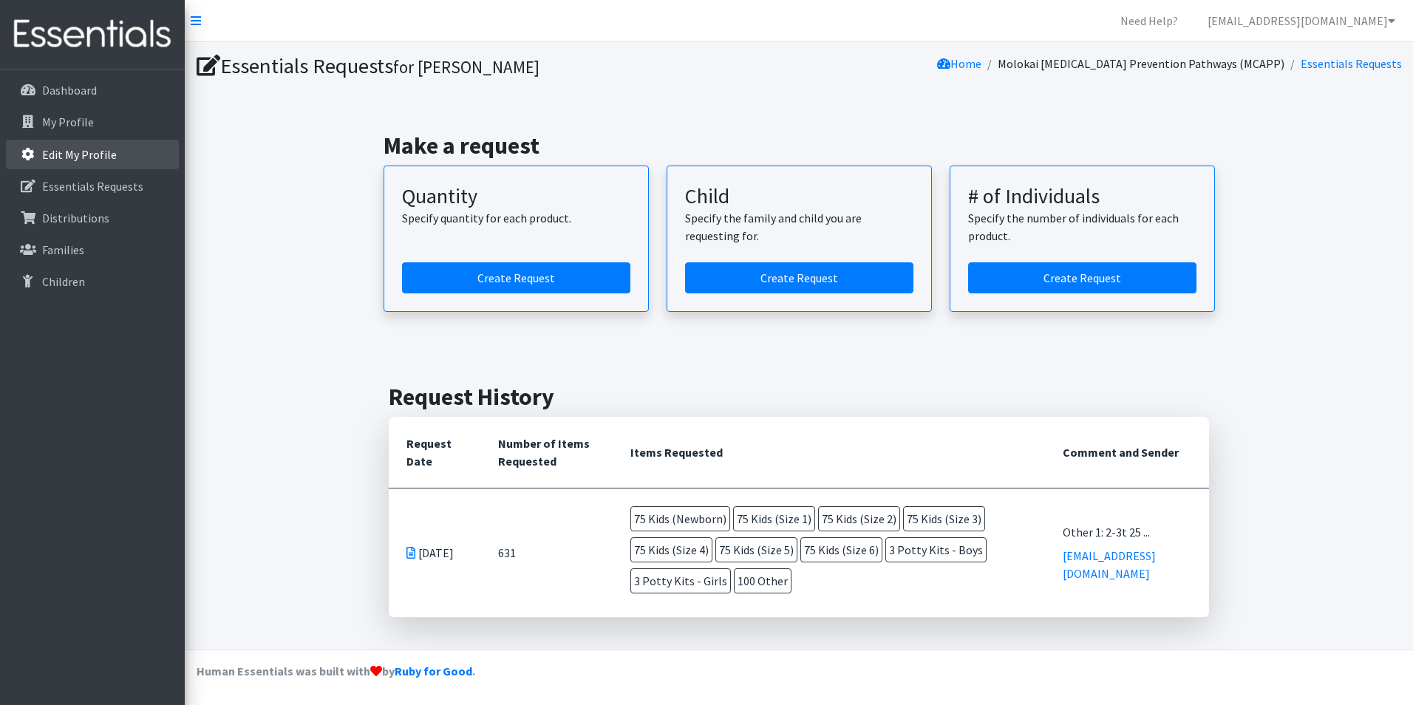
click at [123, 160] on link "Edit My Profile" at bounding box center [92, 155] width 173 height 30
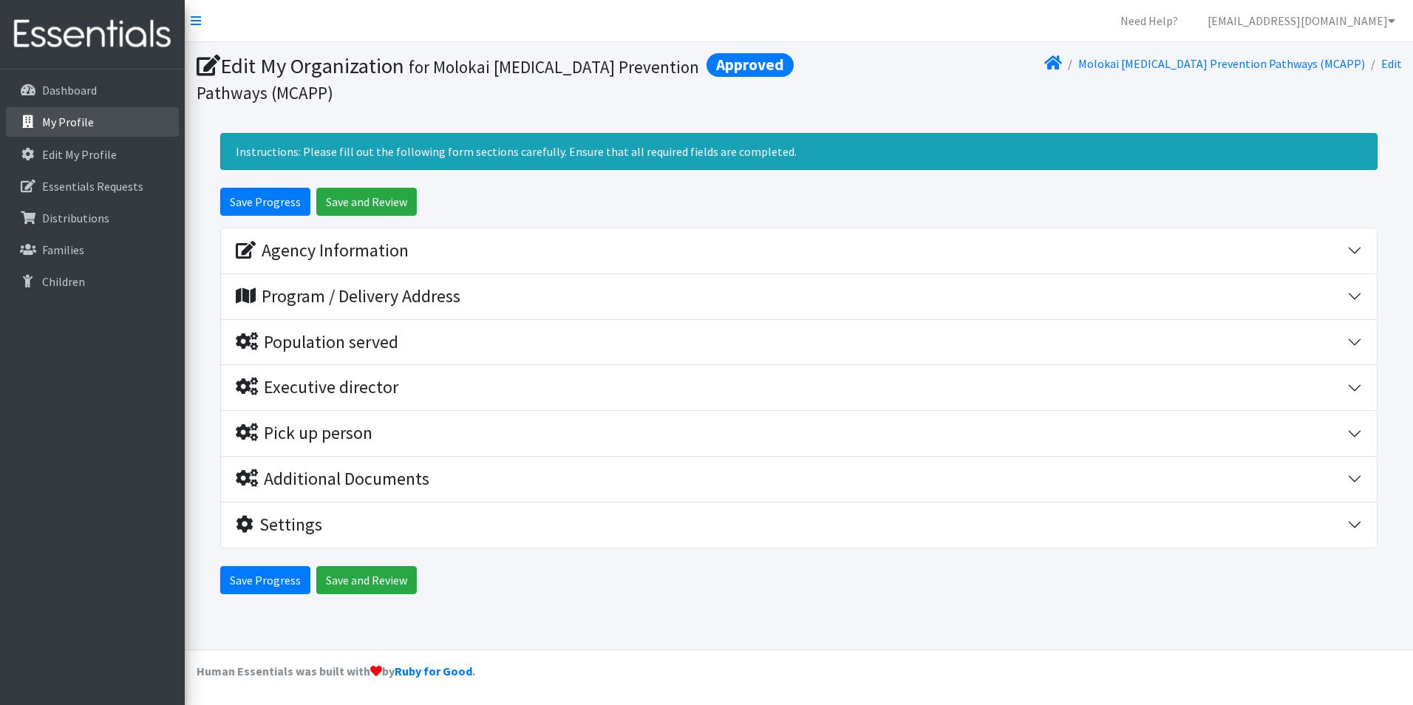
click at [129, 134] on link "My Profile" at bounding box center [92, 122] width 173 height 30
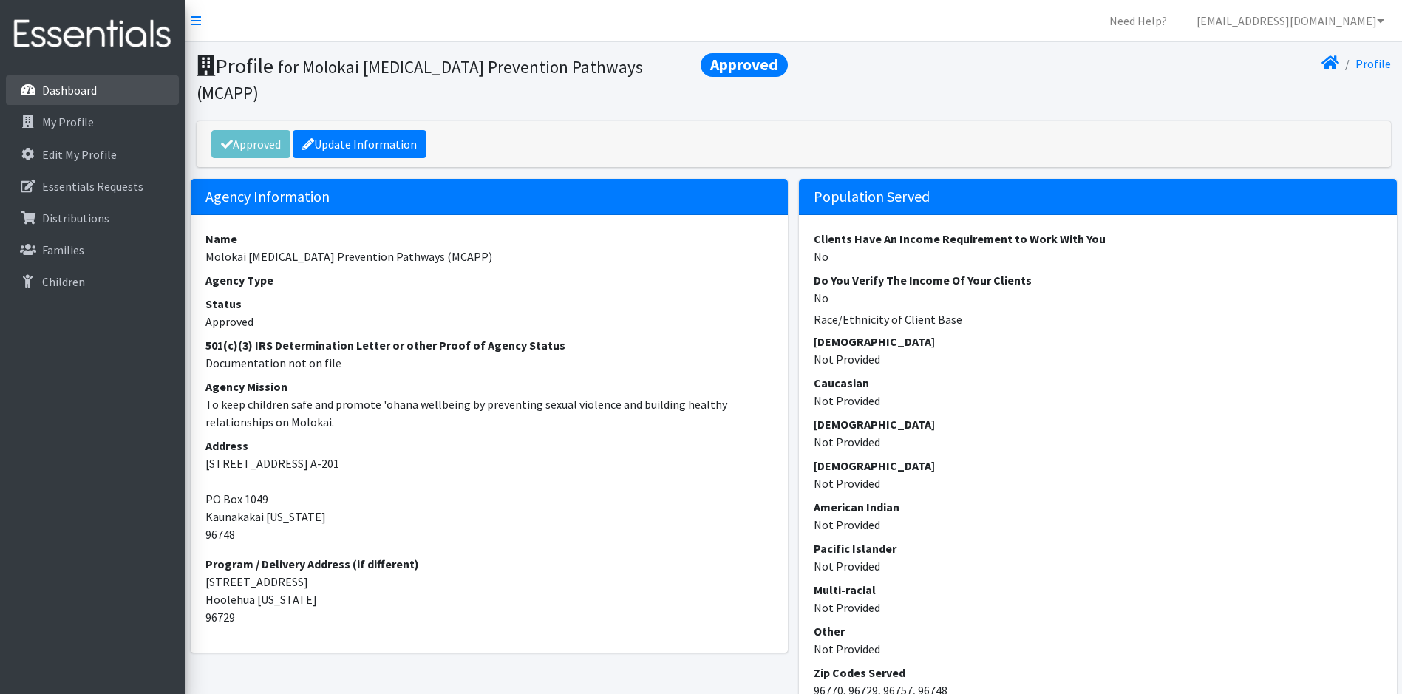
click at [132, 93] on link "Dashboard" at bounding box center [92, 90] width 173 height 30
